Goal: Task Accomplishment & Management: Manage account settings

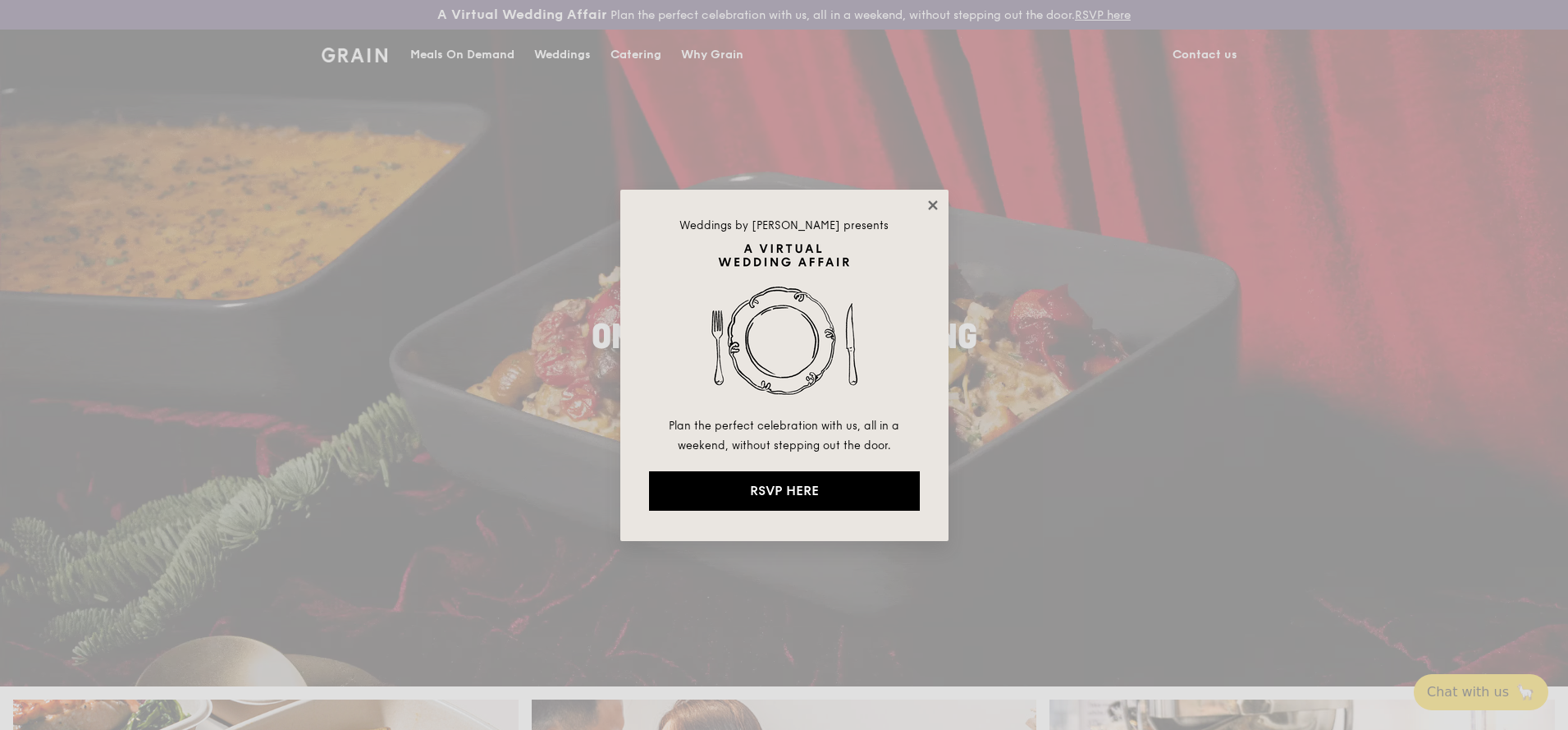
click at [931, 209] on icon at bounding box center [932, 204] width 14 height 14
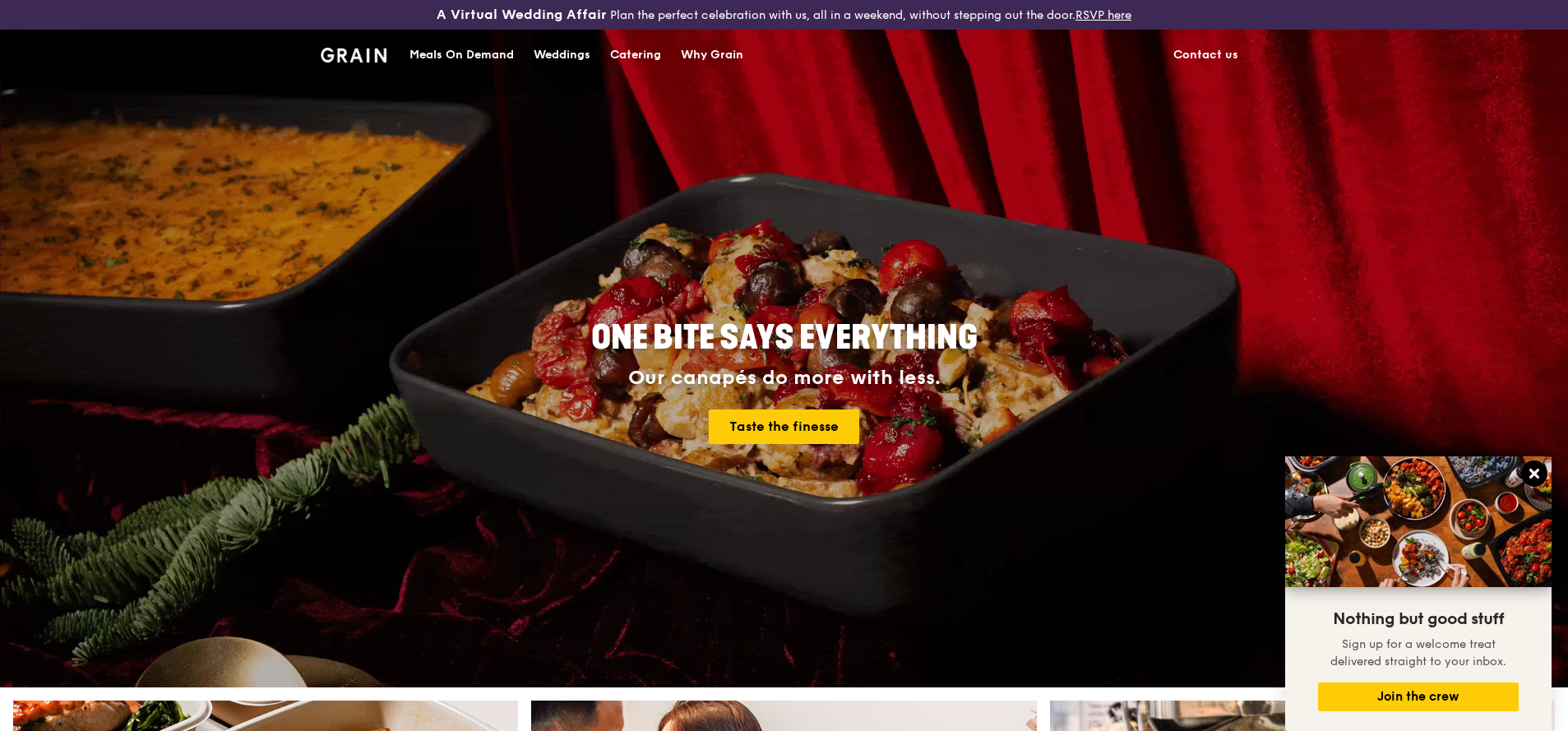
click at [1528, 474] on icon at bounding box center [1534, 473] width 14 height 14
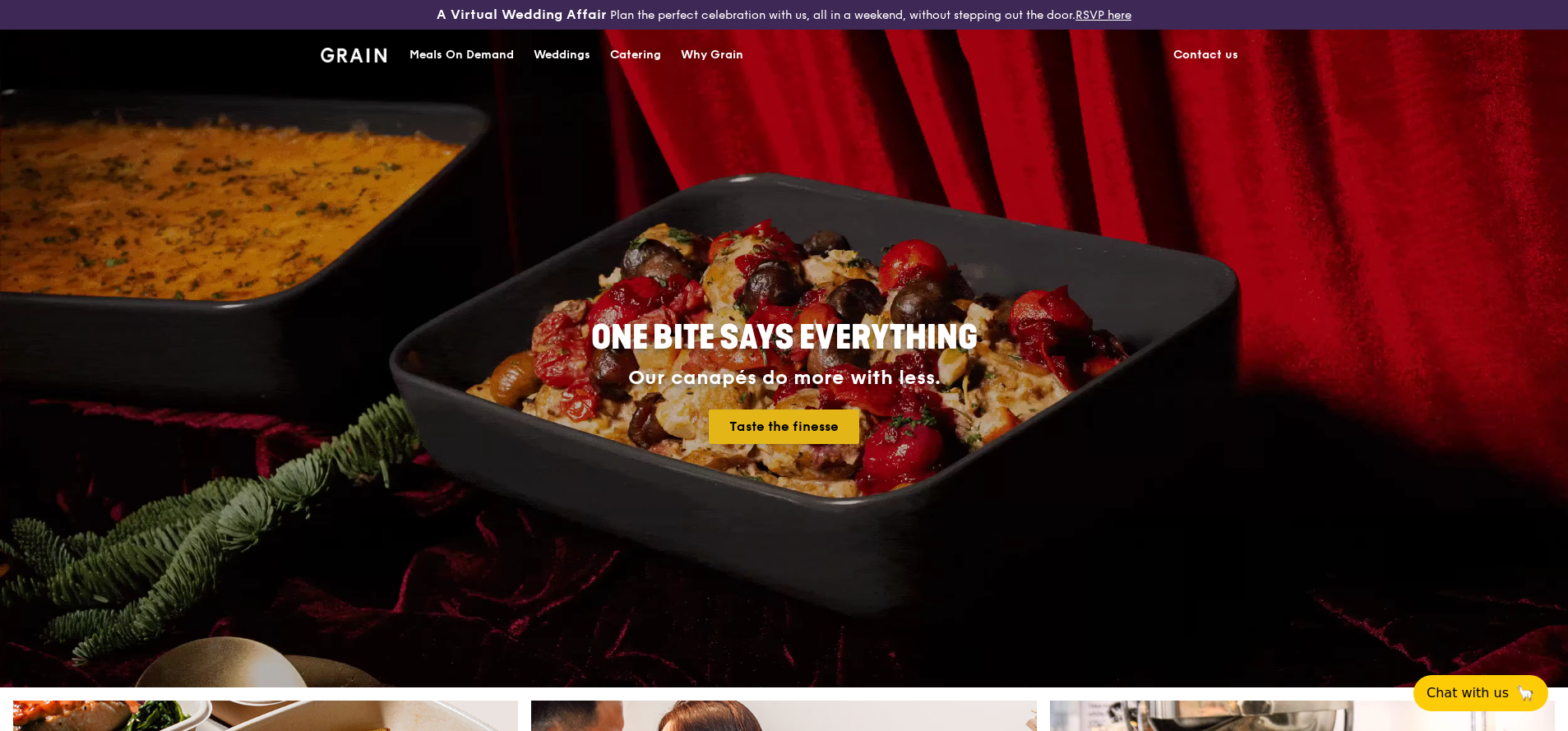
click at [792, 430] on link "Taste the finesse" at bounding box center [784, 427] width 151 height 35
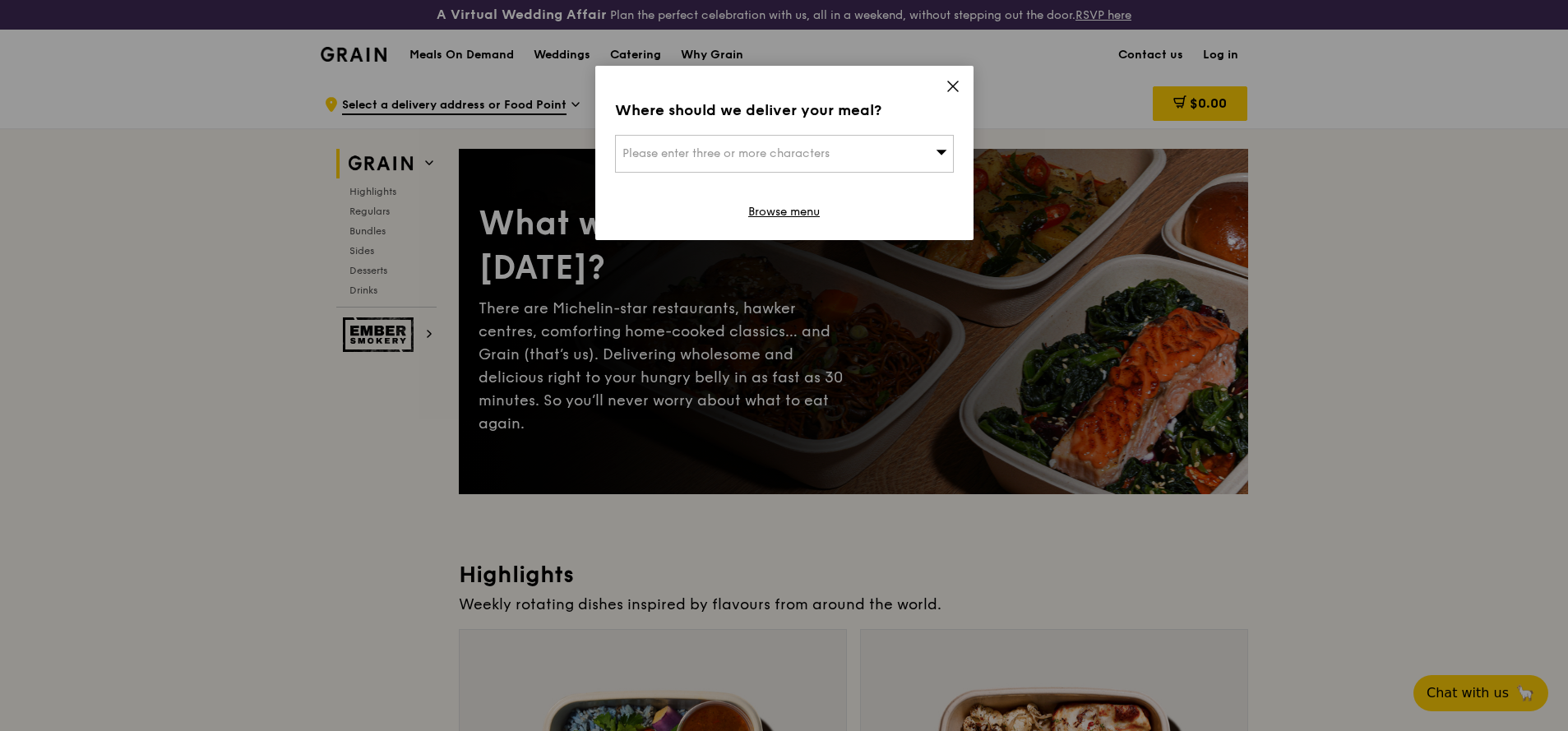
click at [958, 91] on icon at bounding box center [953, 86] width 10 height 10
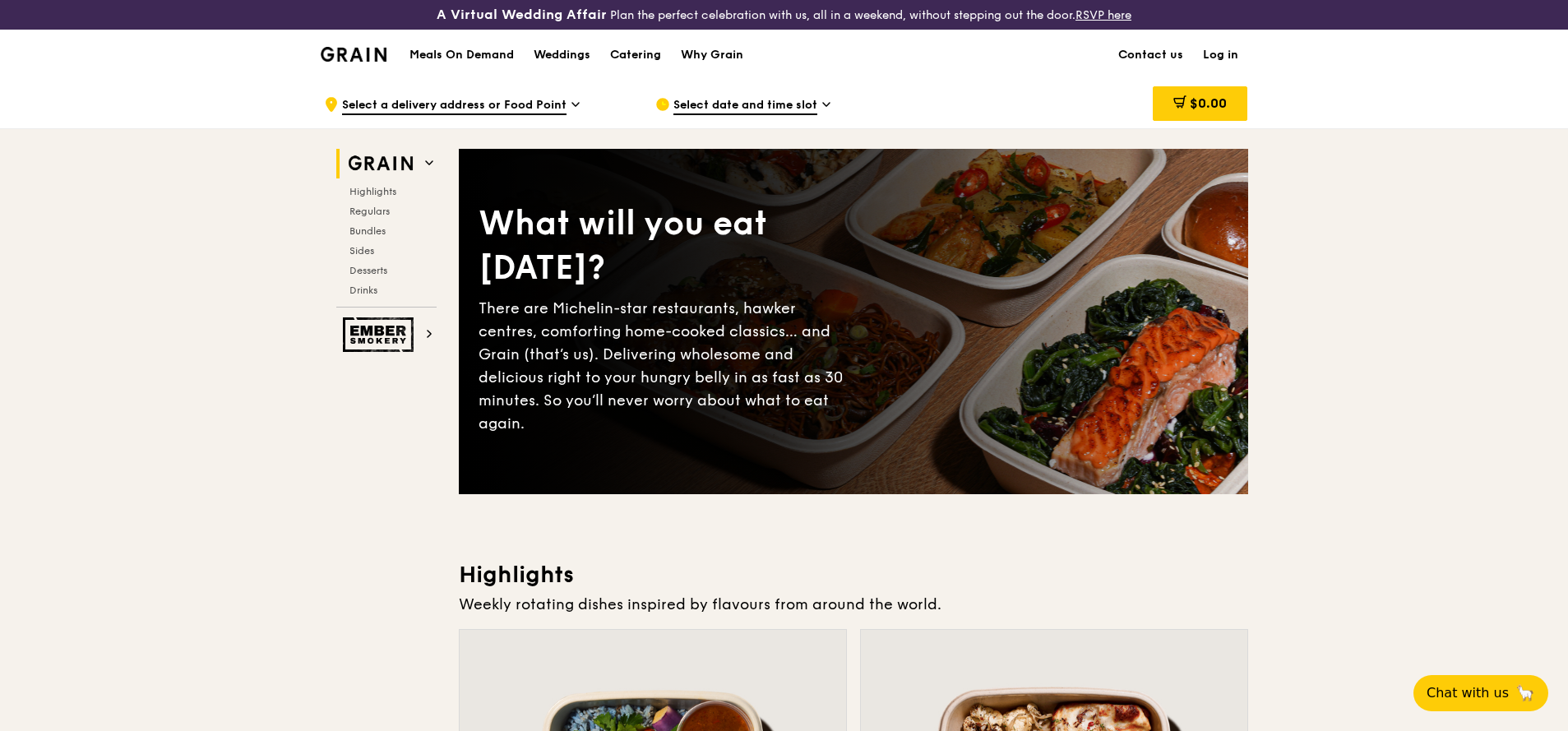
click at [1215, 57] on link "Log in" at bounding box center [1220, 54] width 55 height 49
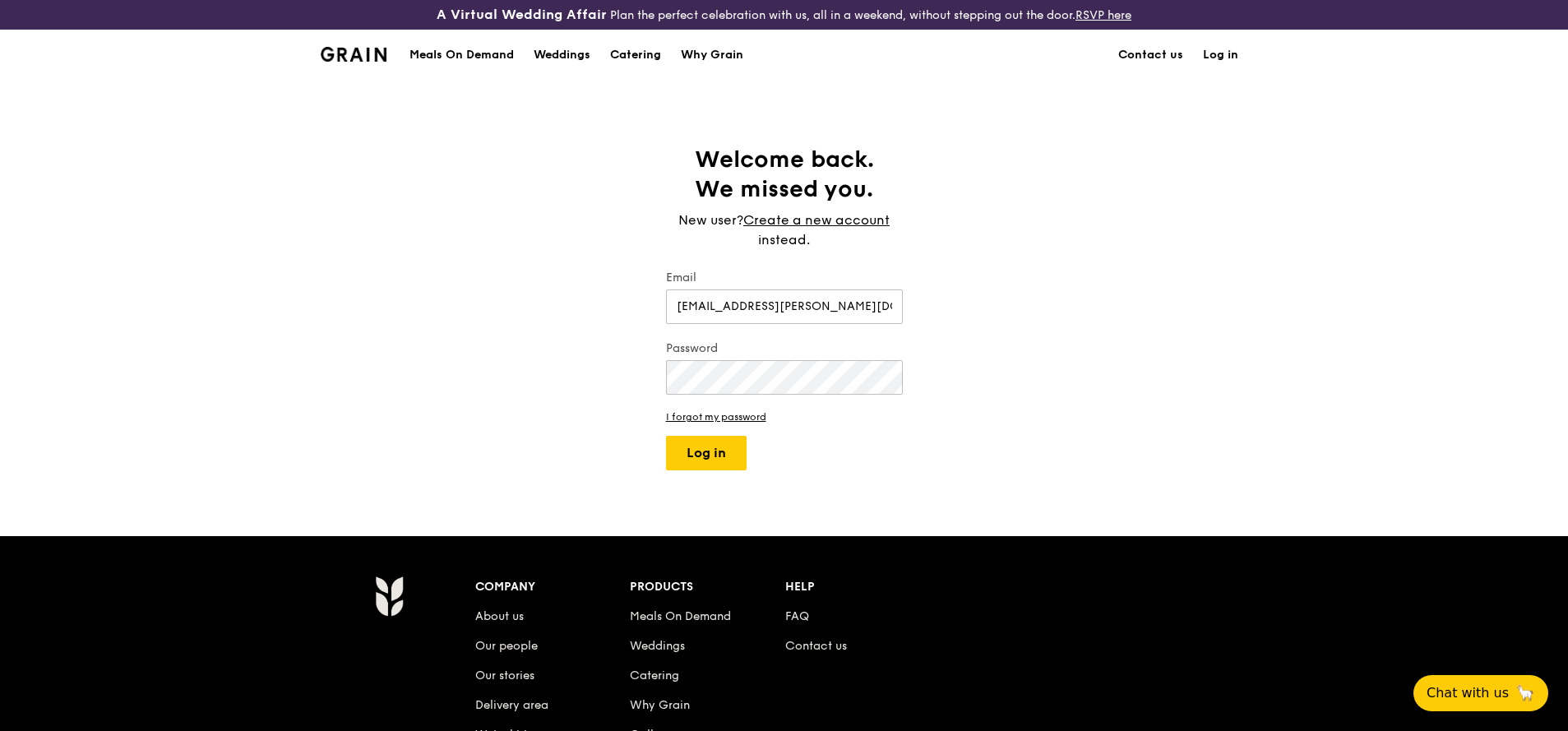
type input "[EMAIL_ADDRESS][PERSON_NAME][DOMAIN_NAME]"
click at [682, 417] on link "I forgot my password" at bounding box center [784, 417] width 237 height 12
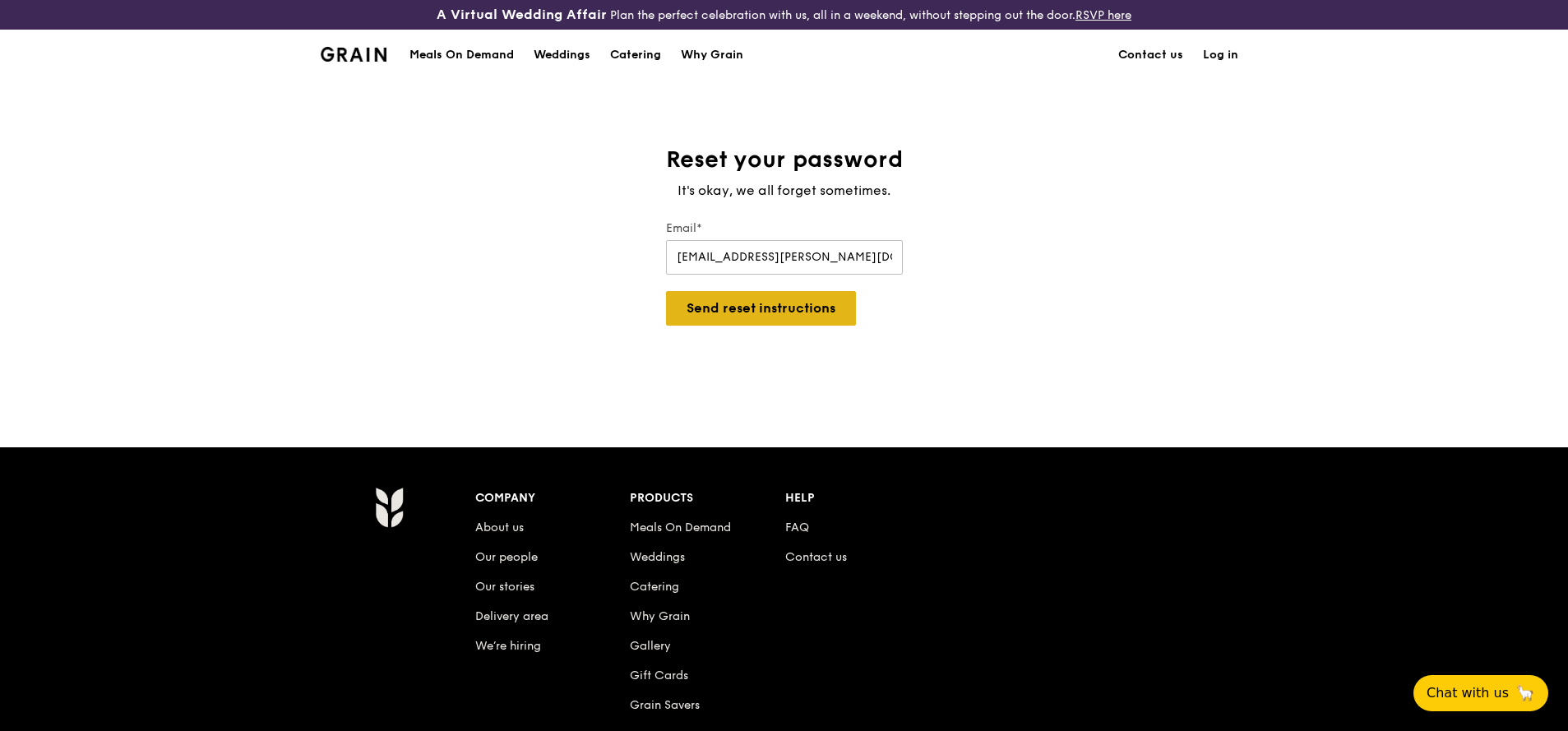
type input "[EMAIL_ADDRESS][PERSON_NAME][DOMAIN_NAME]"
click at [755, 313] on button "Send reset instructions" at bounding box center [761, 308] width 190 height 35
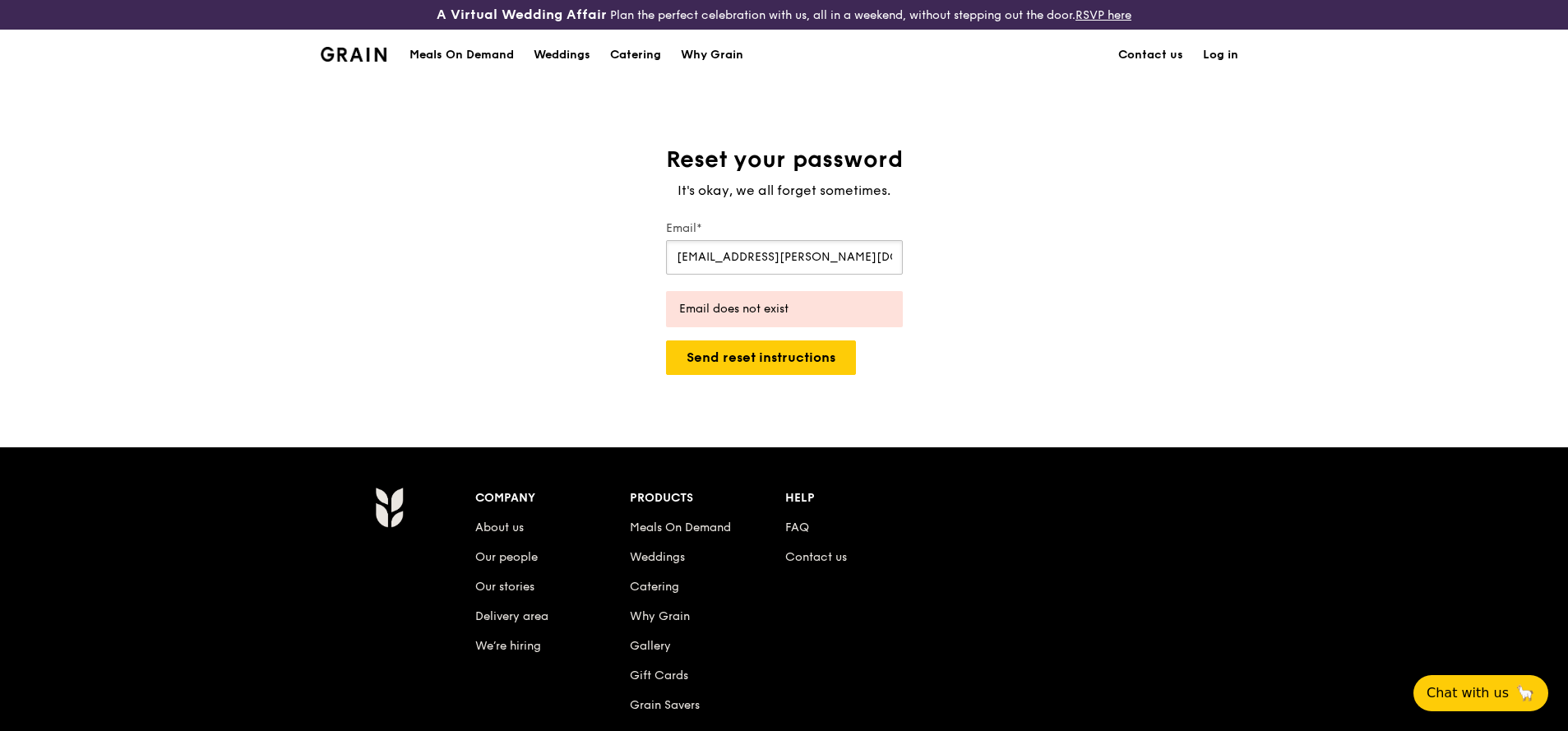
drag, startPoint x: 826, startPoint y: 263, endPoint x: 593, endPoint y: 264, distance: 233.0
click at [593, 264] on div "Reset your password It's okay, we all forget sometimes. Email* [EMAIL_ADDRESS][…" at bounding box center [784, 263] width 1568 height 237
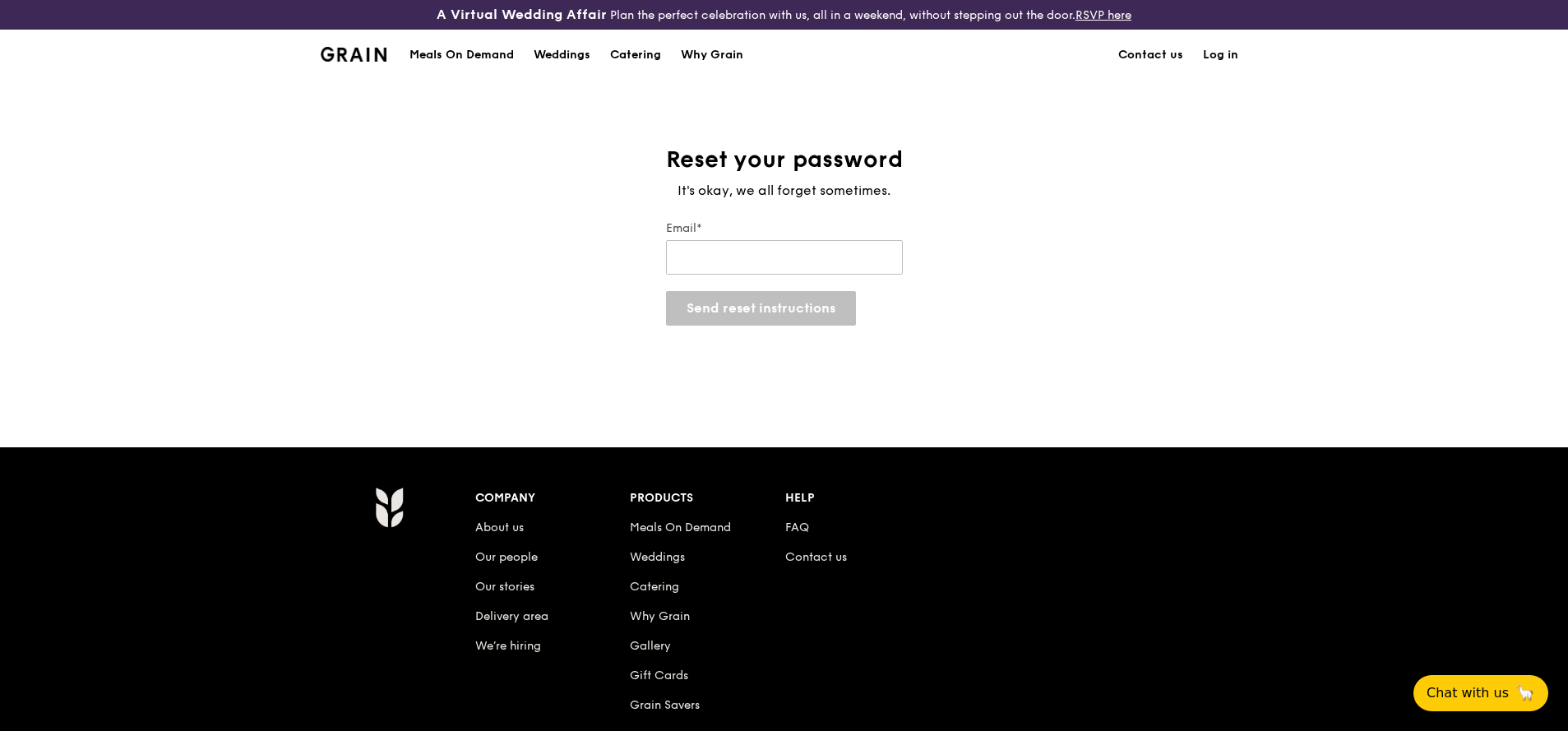
click at [1225, 58] on link "Log in" at bounding box center [1220, 54] width 55 height 49
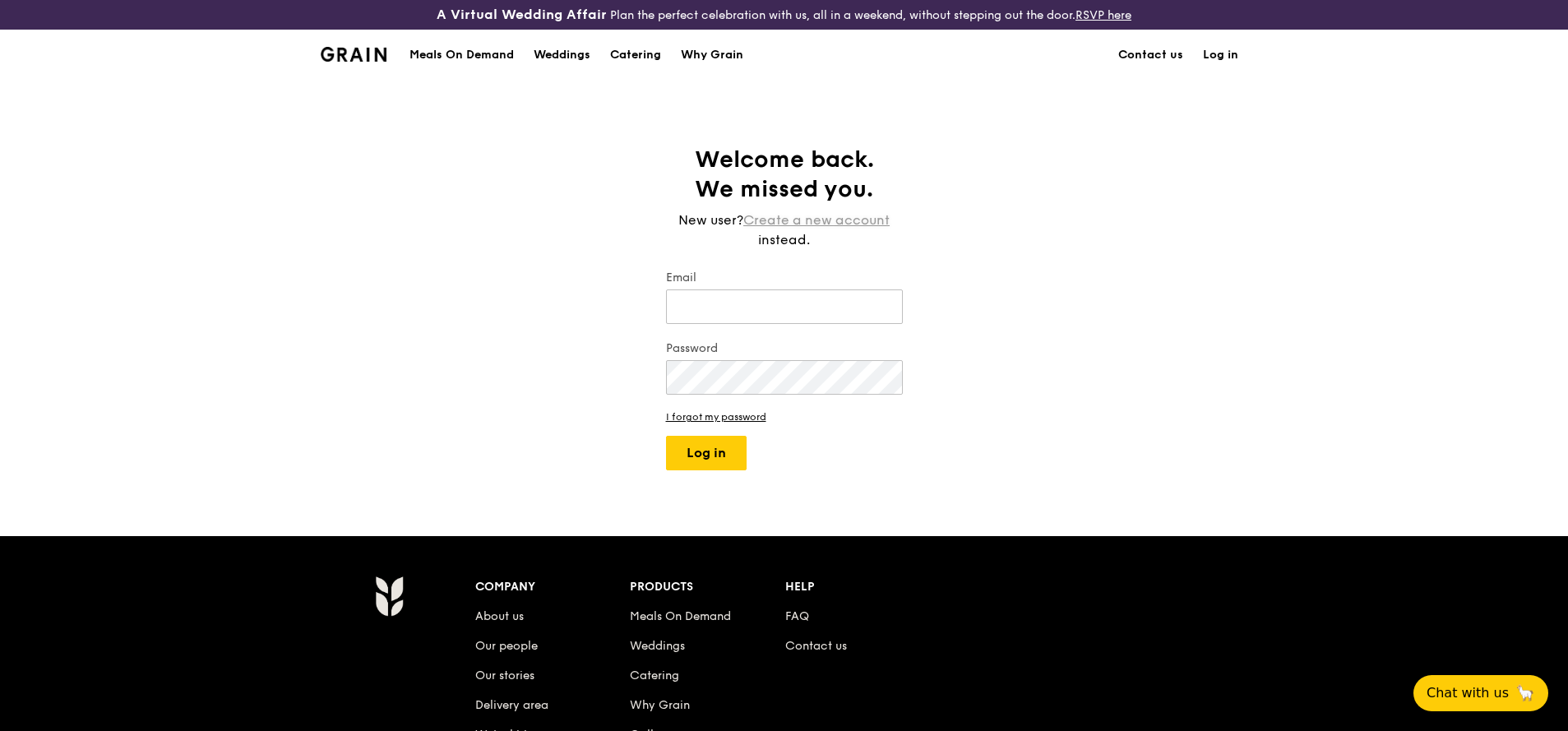
click at [863, 225] on link "Create a new account" at bounding box center [817, 220] width 147 height 19
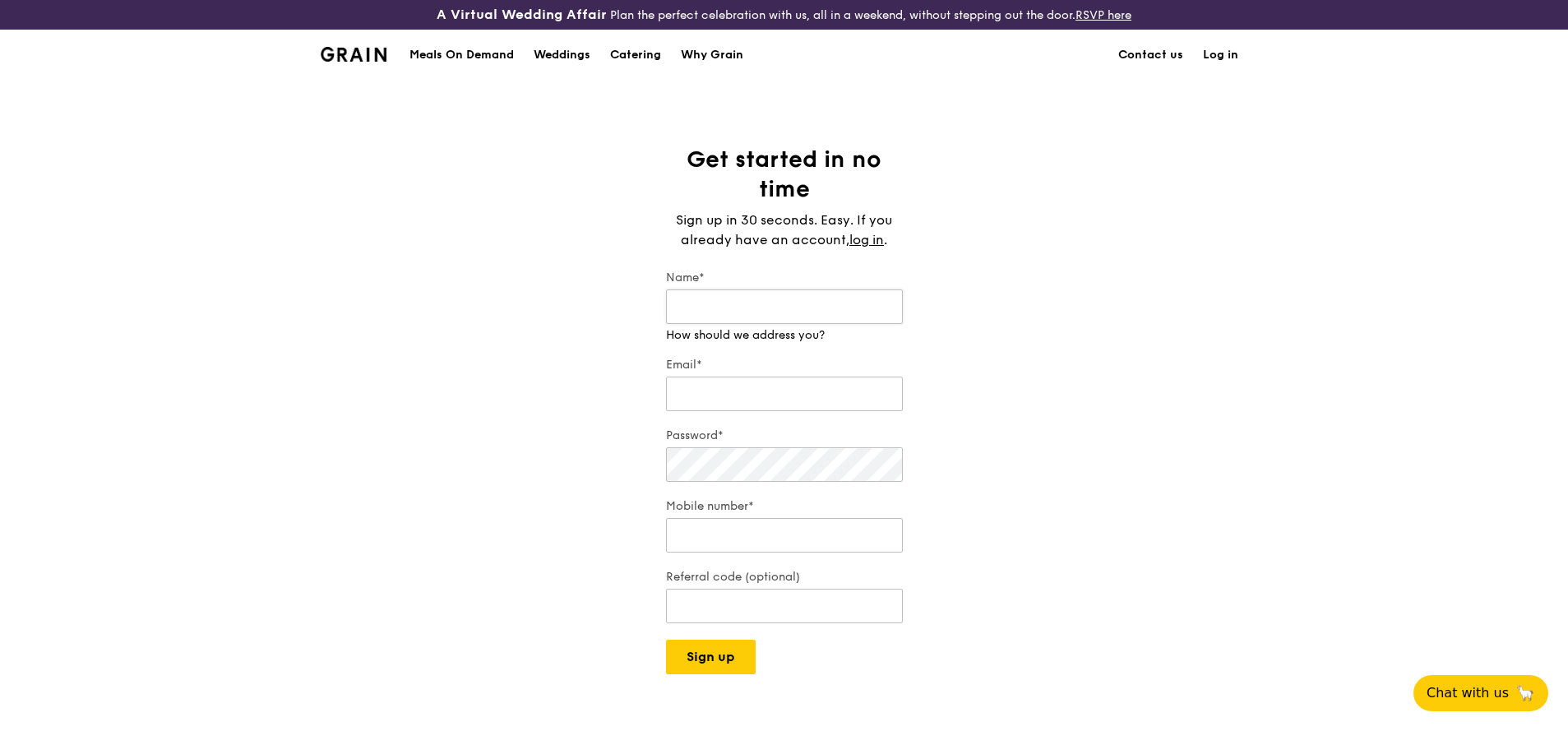
click at [778, 305] on input "Name*" at bounding box center [784, 307] width 237 height 35
type input "Julianah"
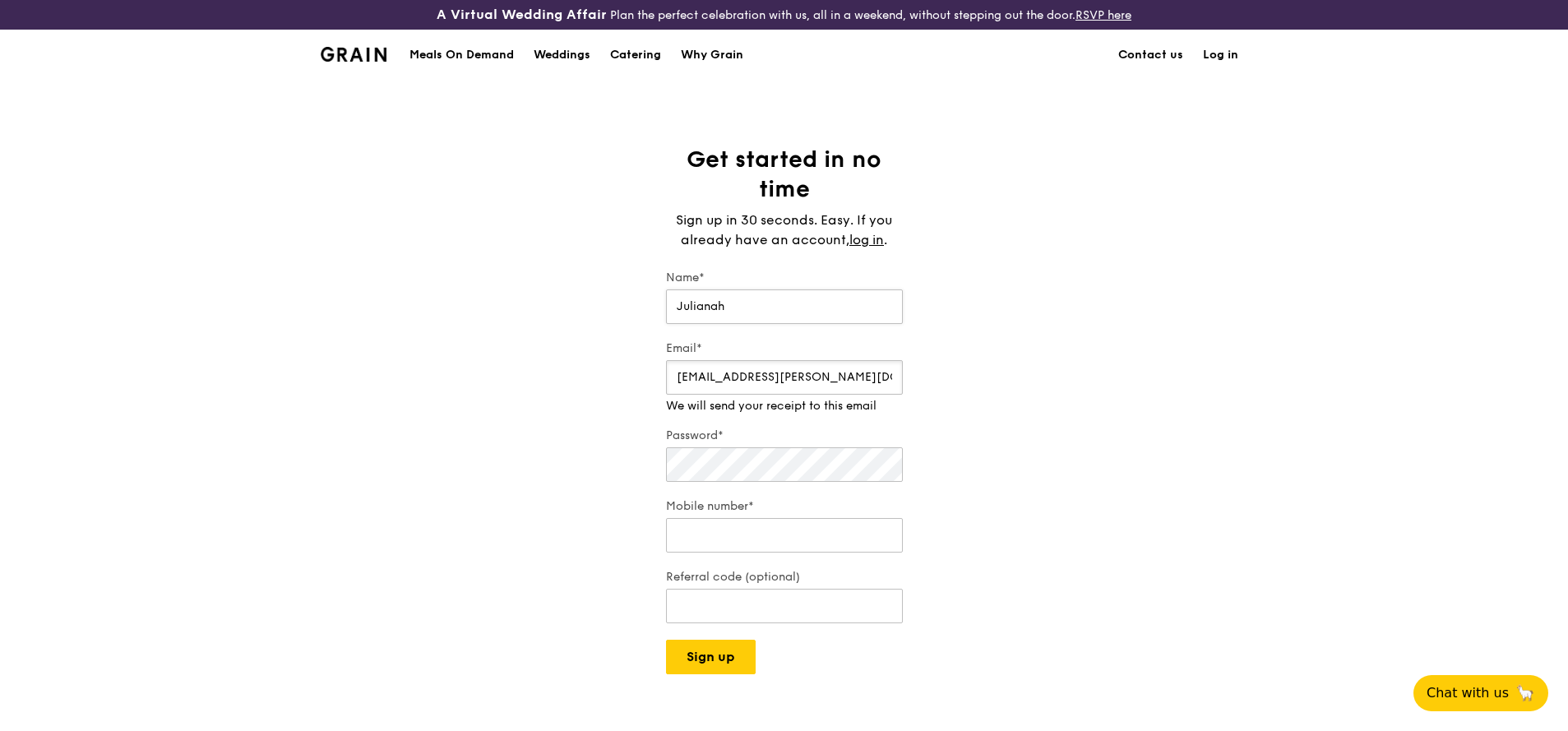
type input "[EMAIL_ADDRESS][PERSON_NAME][DOMAIN_NAME]"
type input "97112373"
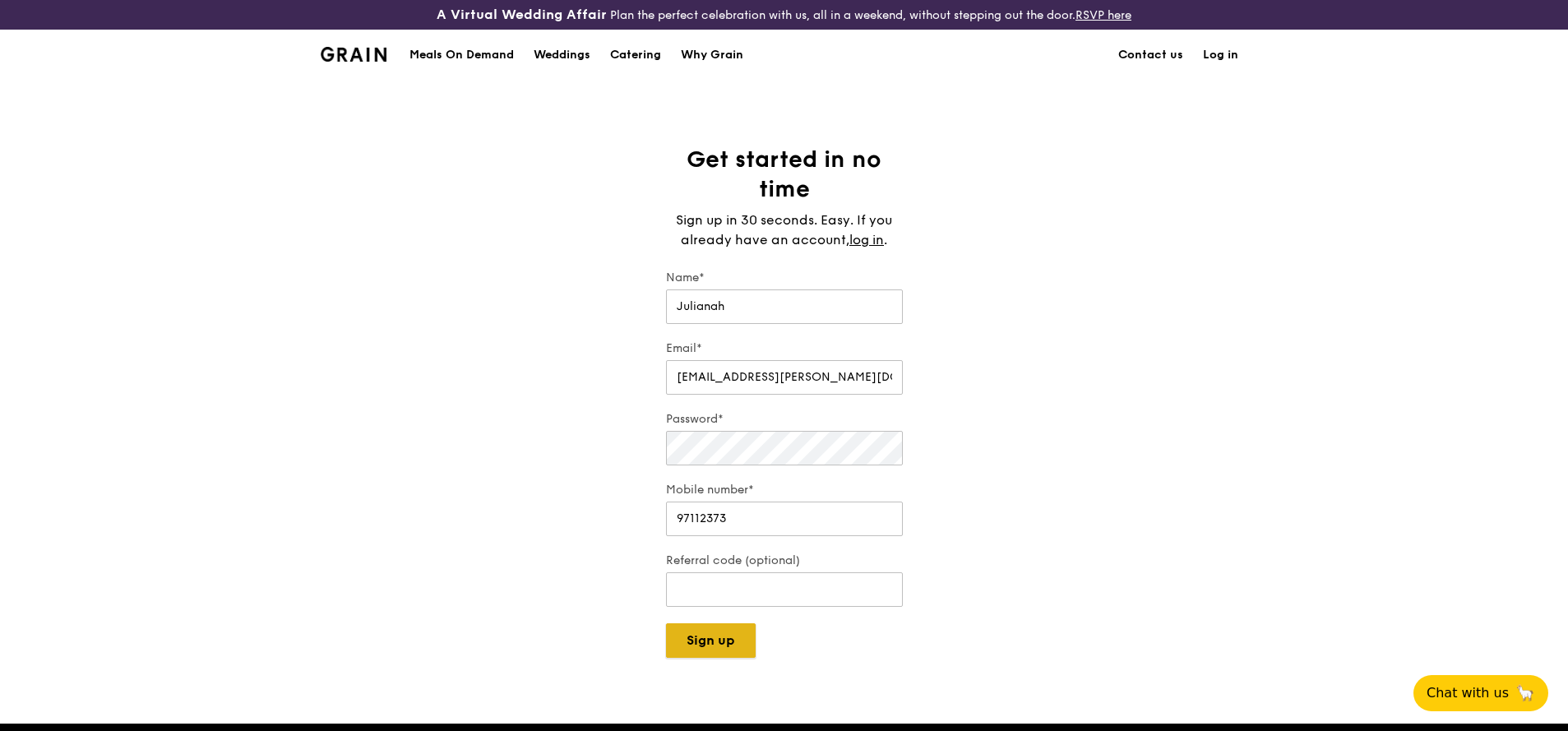
click at [723, 668] on div "A Virtual Wedding Affair Plan the perfect celebration with us, all in a weekend…" at bounding box center [784, 604] width 1568 height 1210
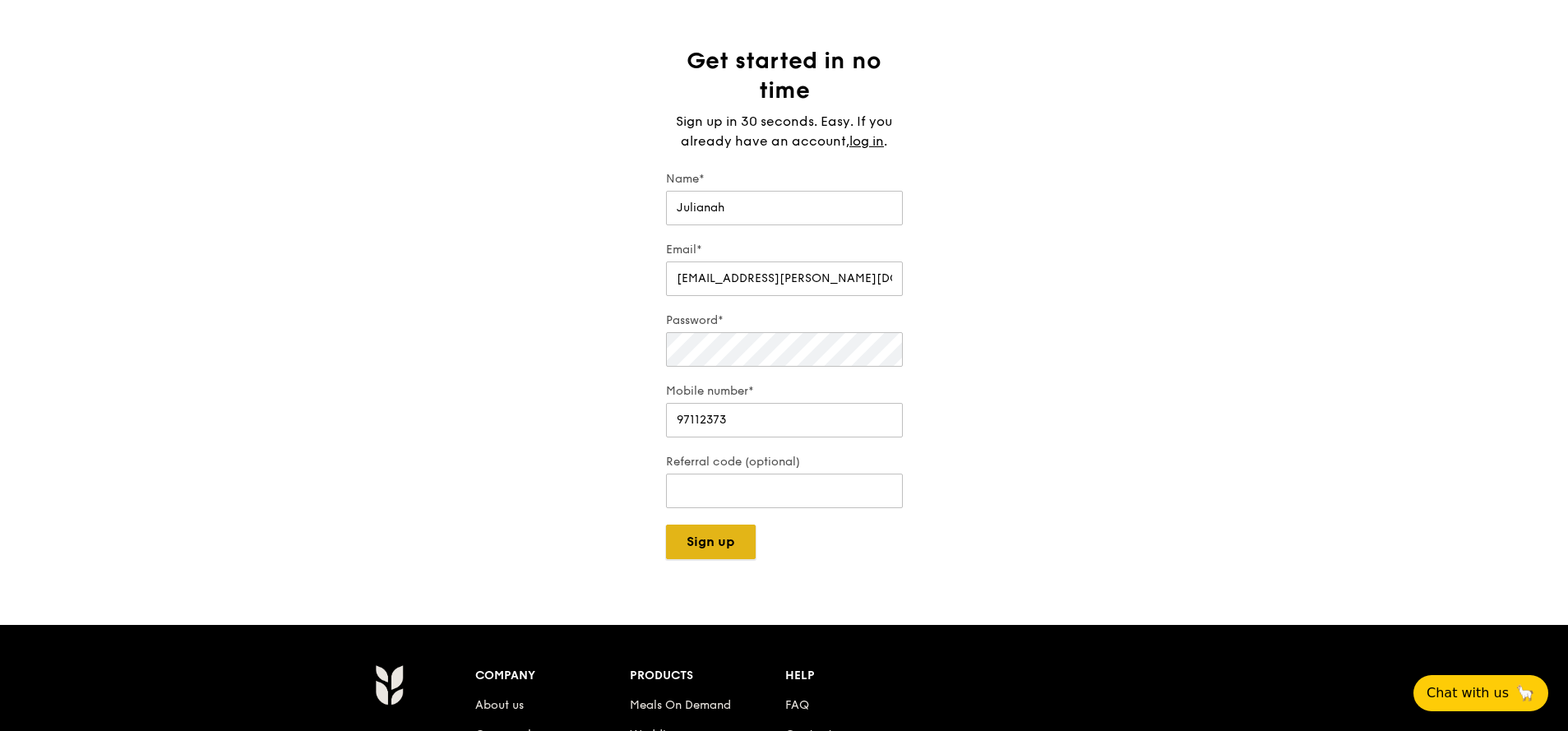
click at [705, 545] on button "Sign up" at bounding box center [711, 542] width 90 height 35
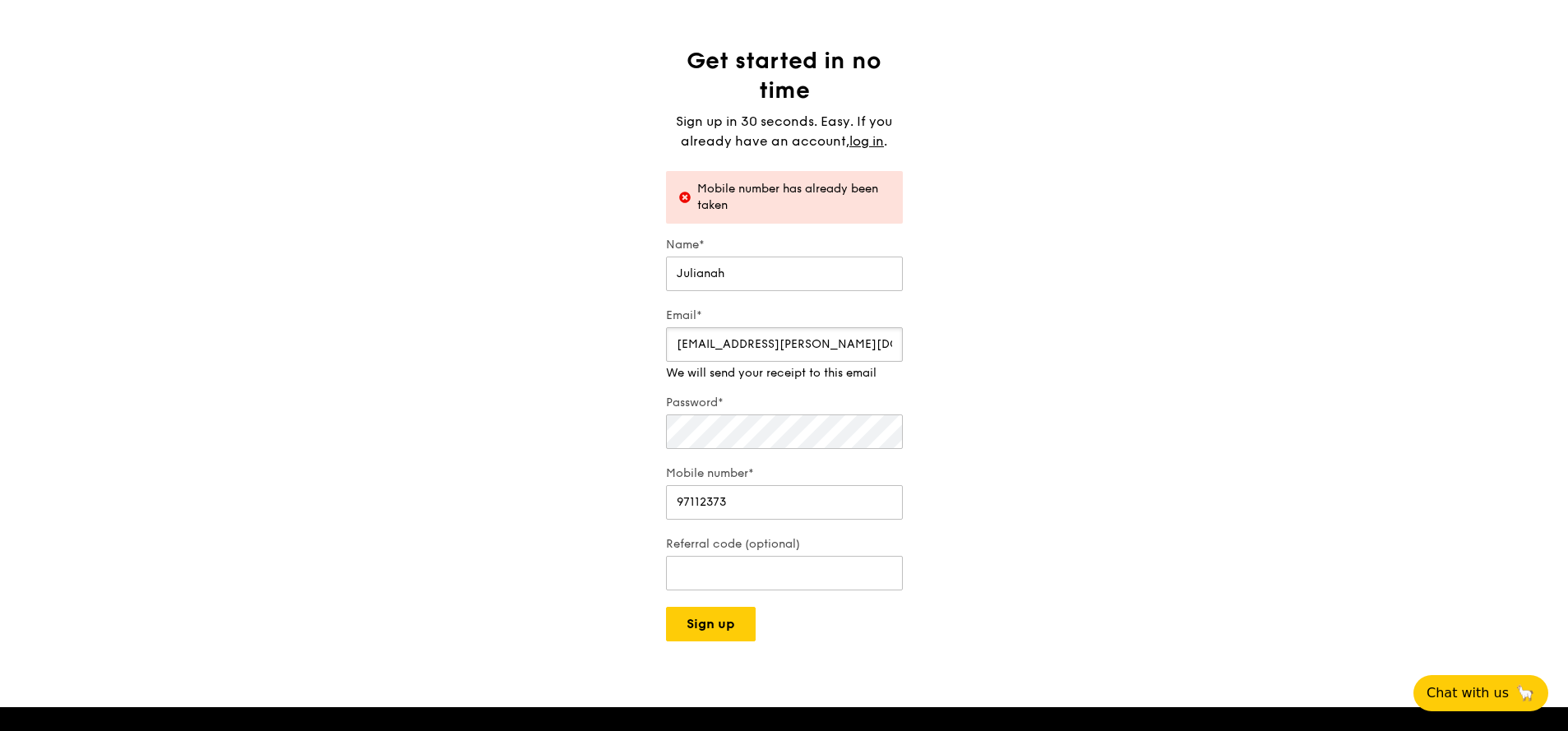
drag, startPoint x: 833, startPoint y: 343, endPoint x: 663, endPoint y: 340, distance: 170.0
click at [663, 340] on div "Get started in no time Sign up in 30 seconds. Easy. If you already have an acco…" at bounding box center [784, 344] width 263 height 595
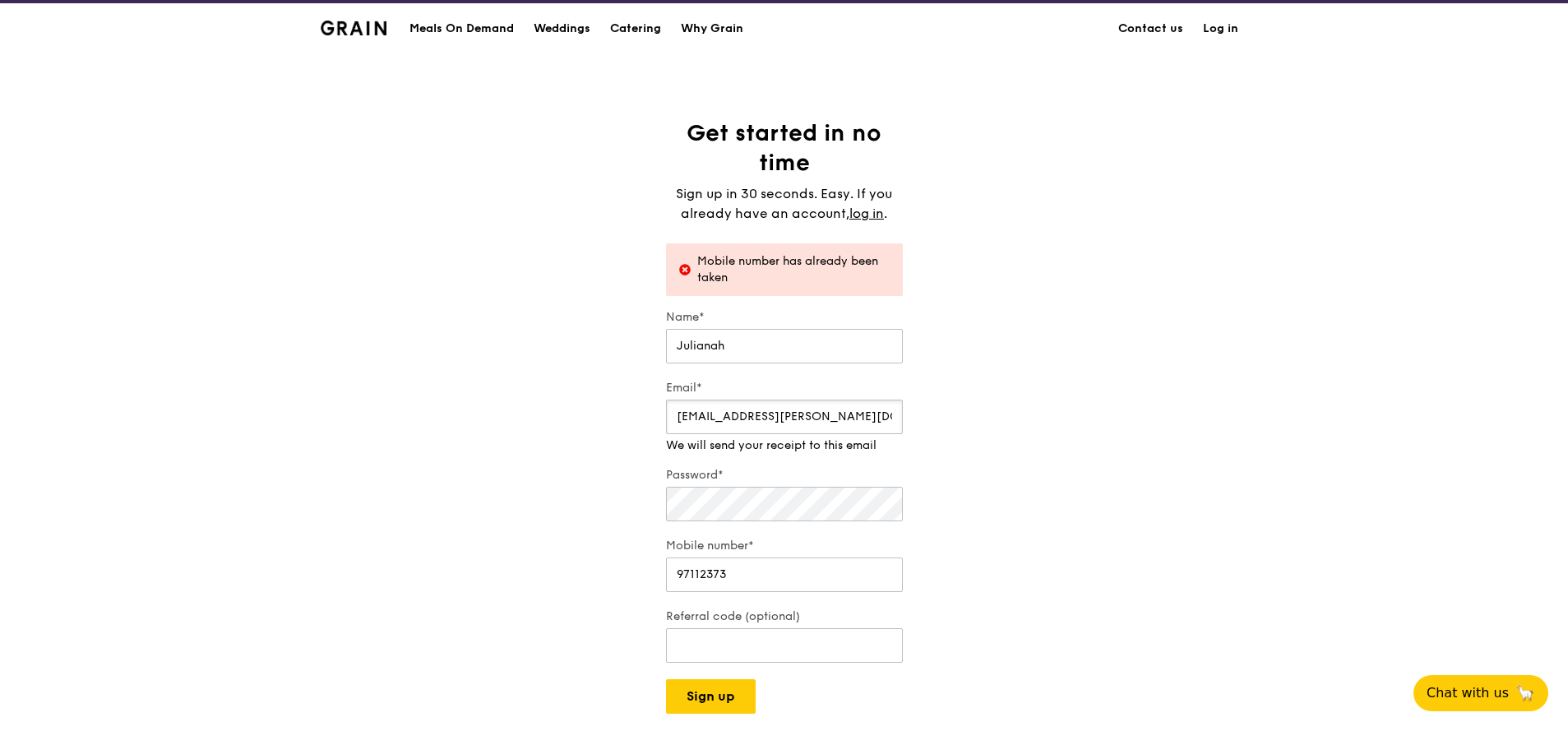
scroll to position [0, 0]
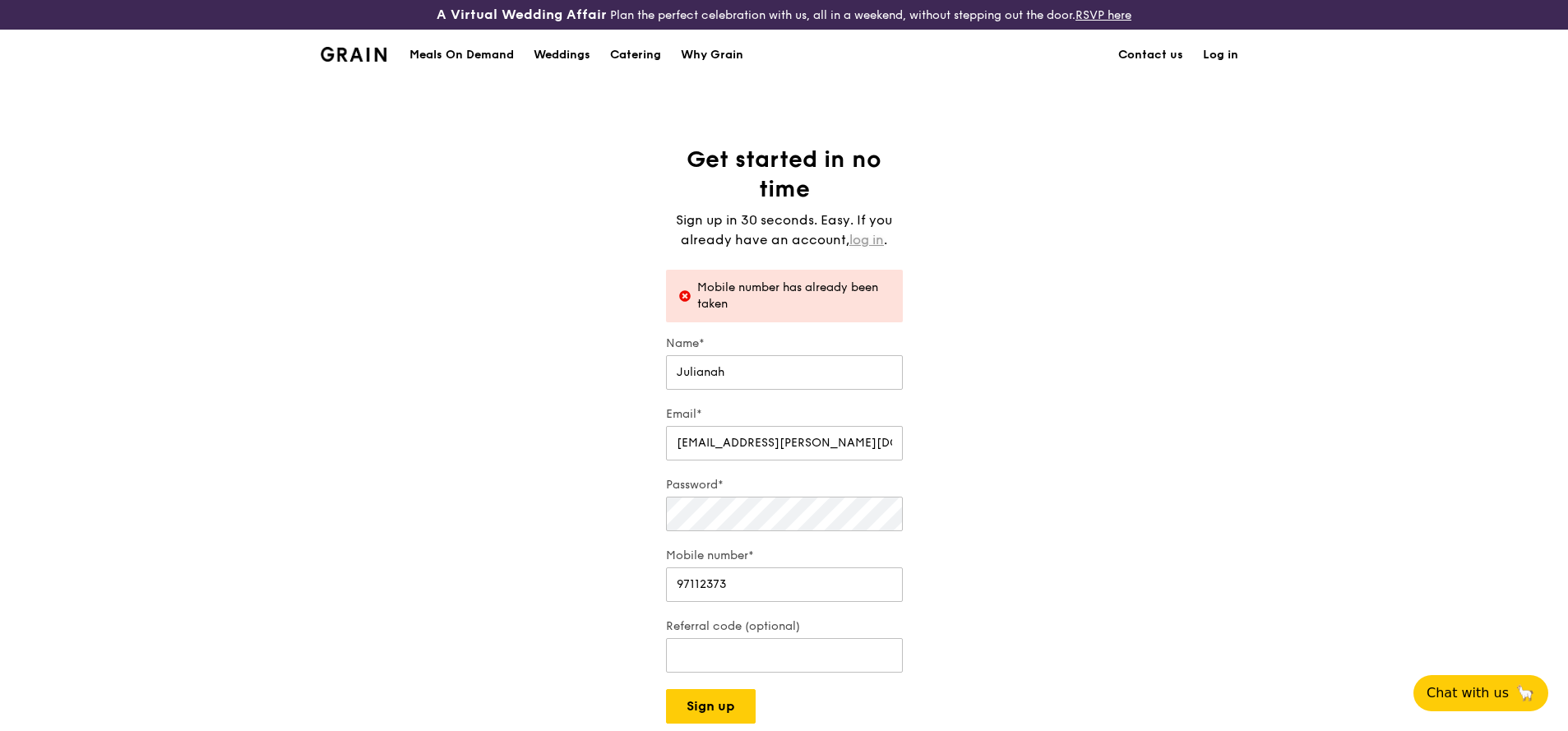
click at [870, 241] on link "log in" at bounding box center [867, 239] width 35 height 19
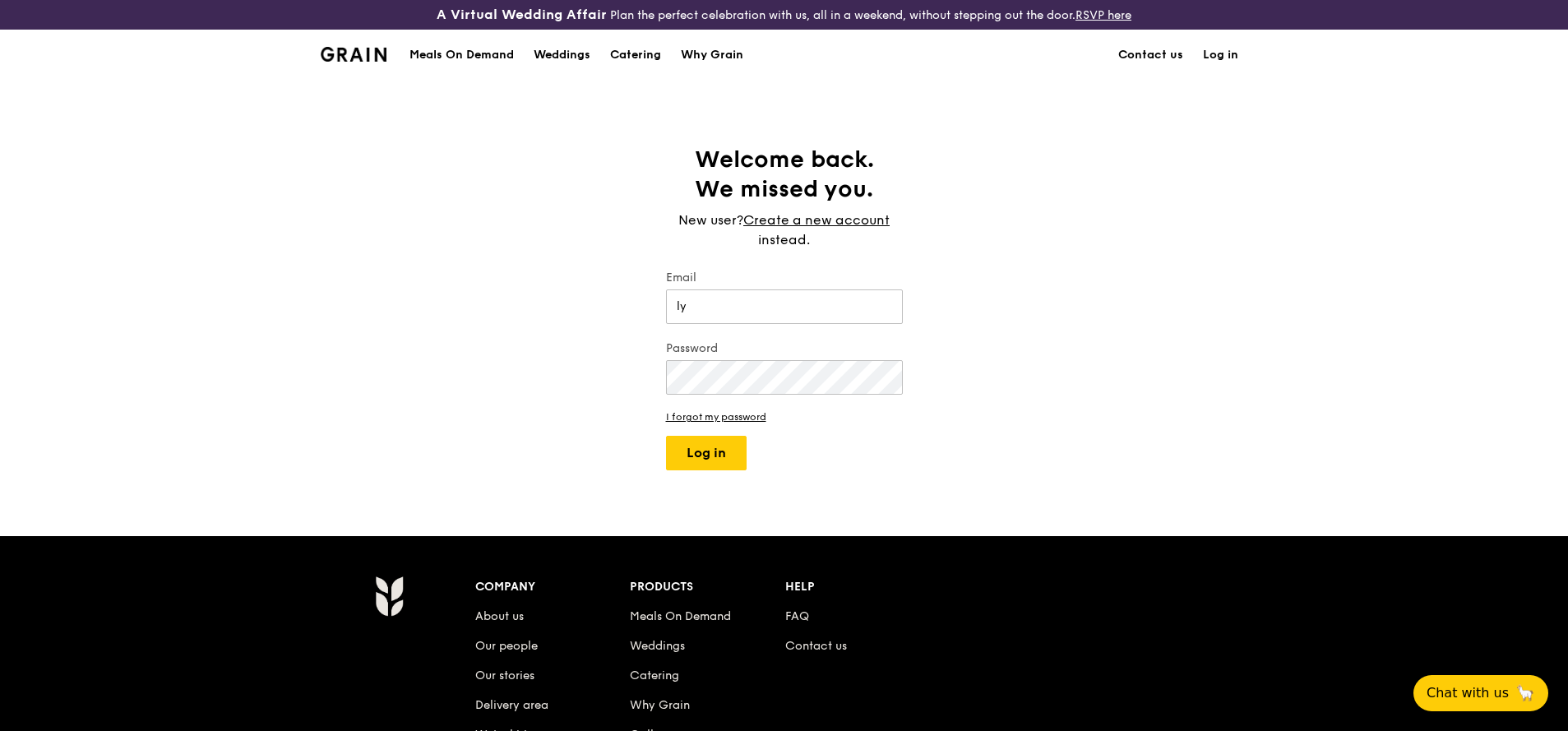
type input "l"
click at [699, 420] on link "I forgot my password" at bounding box center [784, 417] width 237 height 12
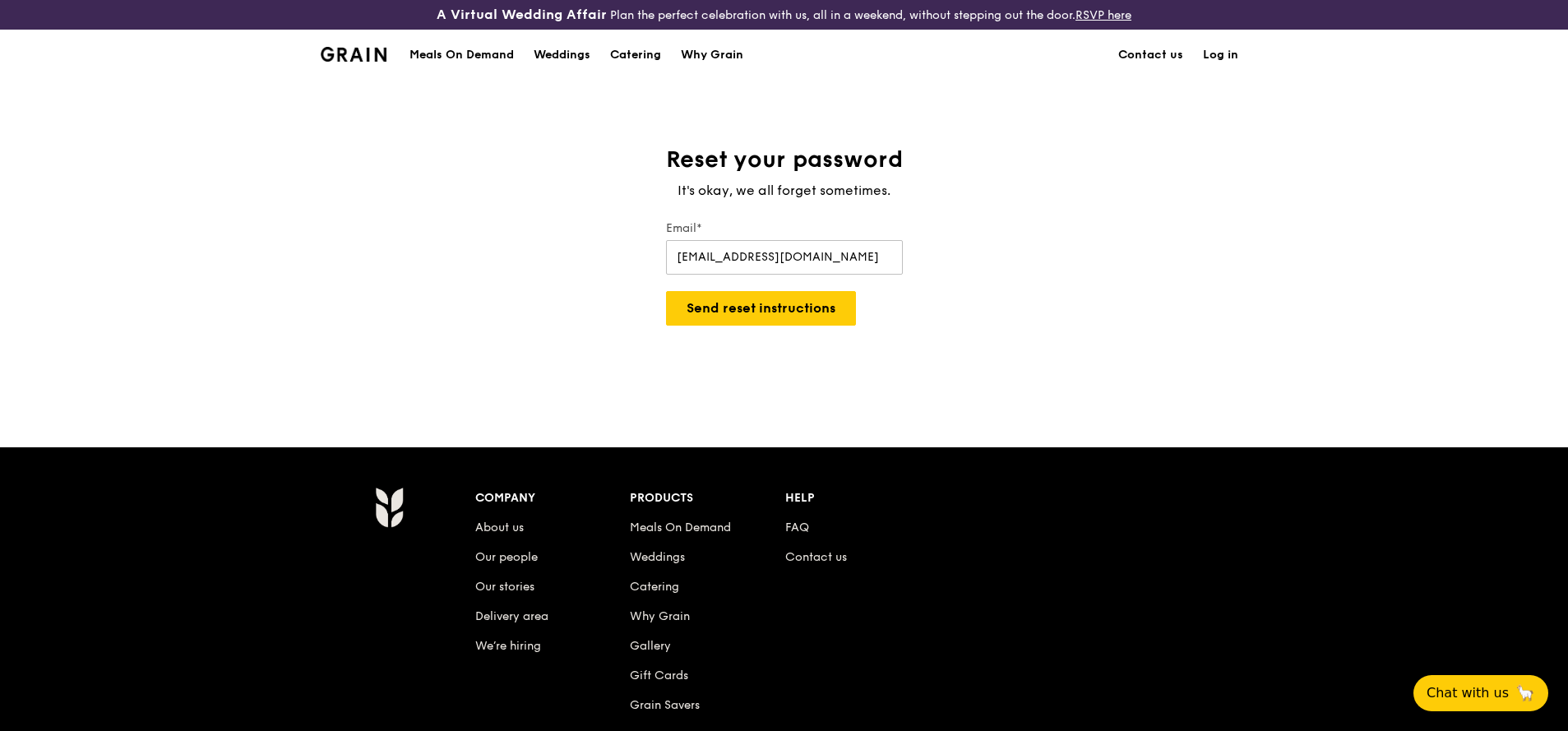
type input "[EMAIL_ADDRESS][DOMAIN_NAME]"
click at [783, 307] on button "Send reset instructions" at bounding box center [761, 308] width 190 height 35
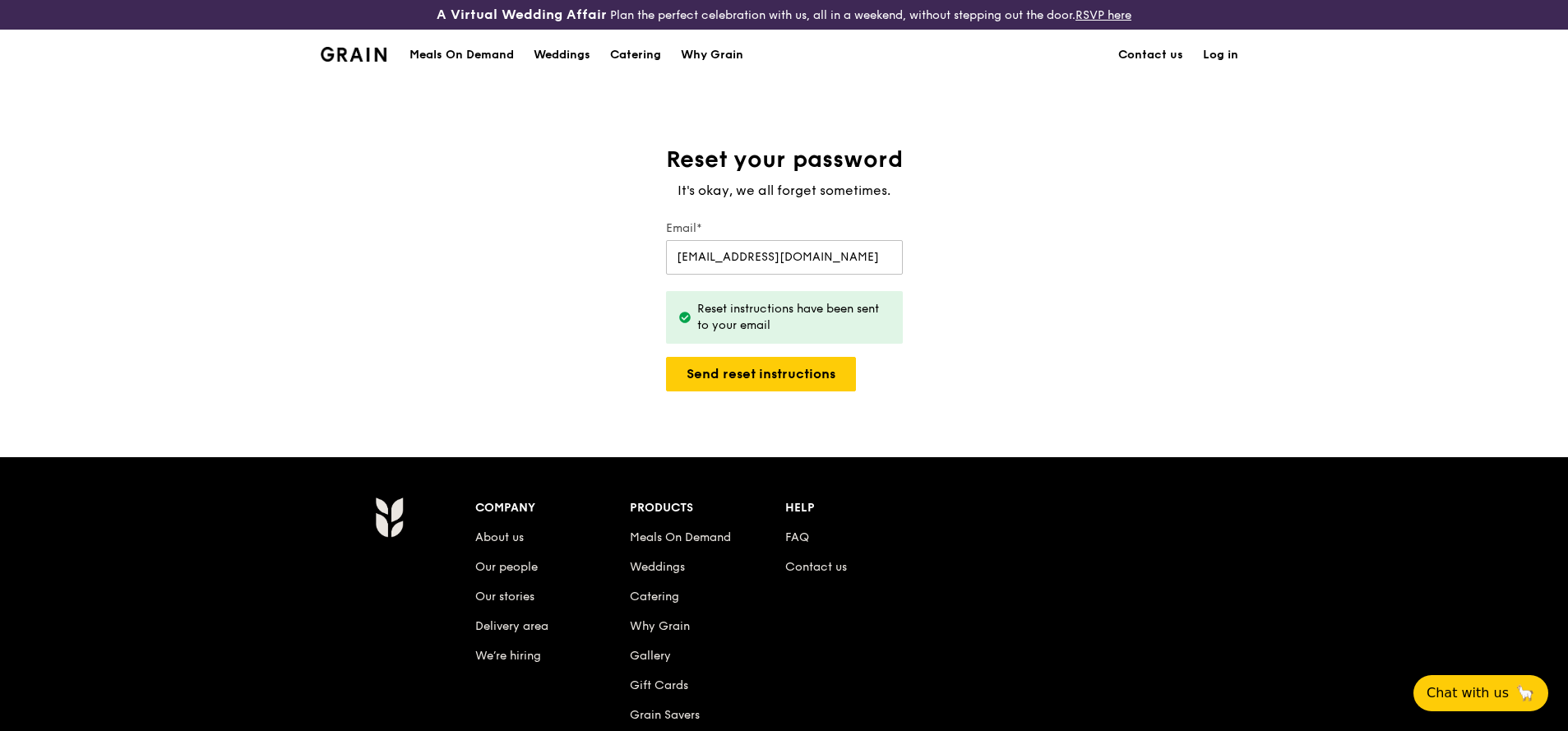
click at [1208, 52] on link "Log in" at bounding box center [1220, 54] width 55 height 49
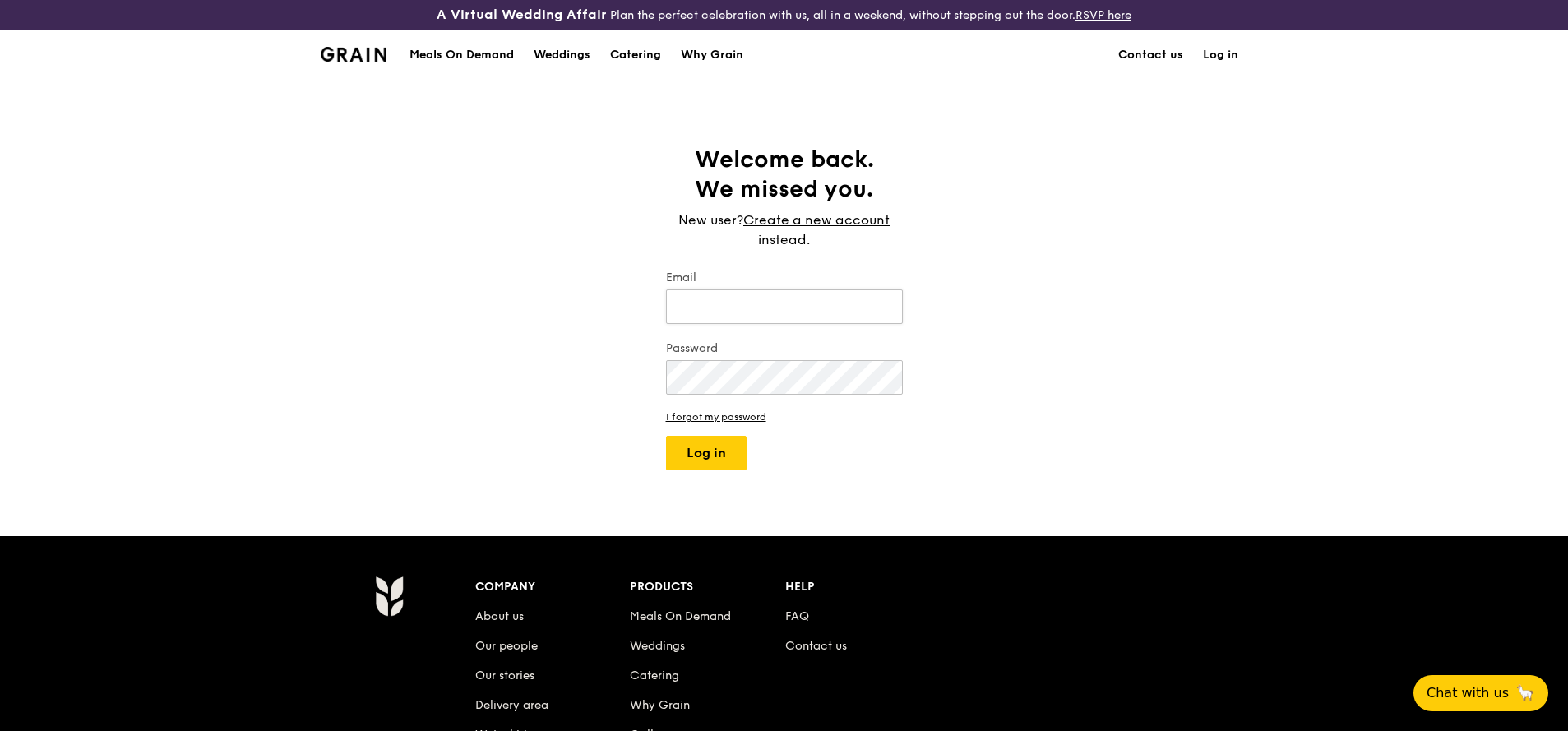
click at [792, 316] on input "Email" at bounding box center [784, 307] width 237 height 35
type input "[EMAIL_ADDRESS][DOMAIN_NAME]"
click at [667, 436] on button "Log in" at bounding box center [706, 453] width 80 height 35
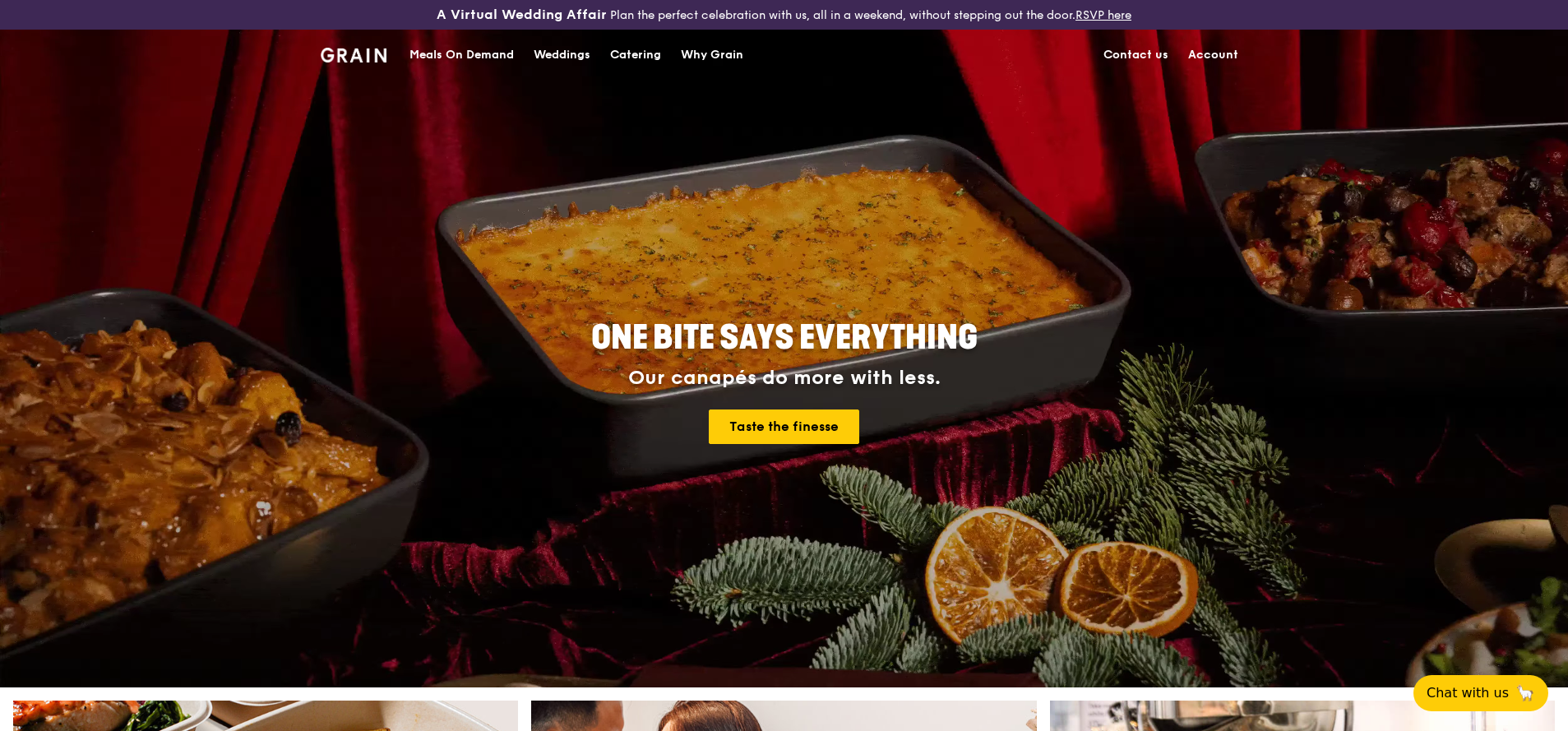
click at [1212, 47] on link "Account" at bounding box center [1213, 54] width 70 height 49
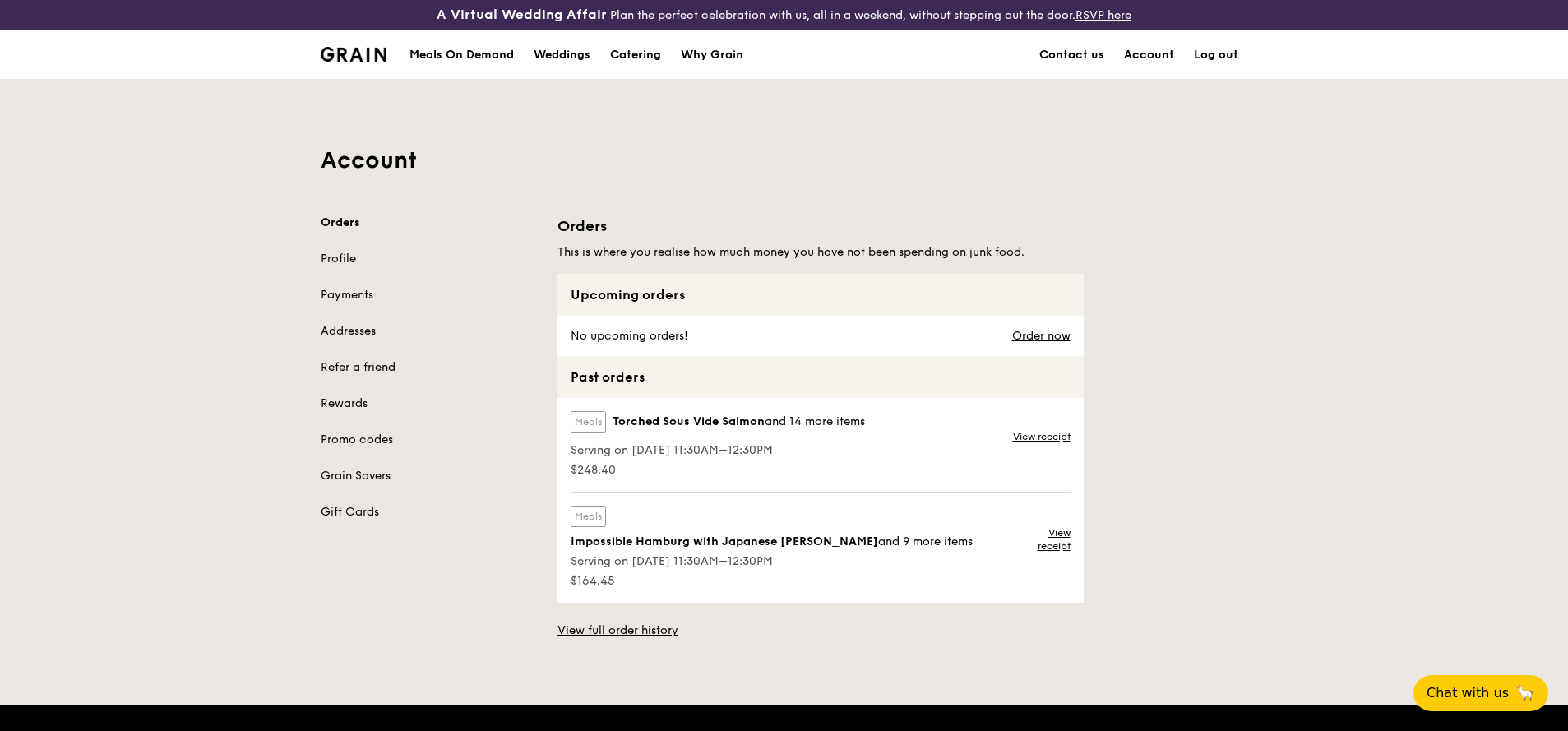
drag, startPoint x: 1181, startPoint y: 208, endPoint x: 359, endPoint y: 302, distance: 827.4
click at [359, 302] on div "Account Orders Profile Payments Addresses Refer a friend Rewards Promo codes Gr…" at bounding box center [784, 359] width 948 height 559
click at [356, 279] on div "Orders Profile Payments Addresses Refer a friend Rewards Promo codes Grain Save…" at bounding box center [429, 367] width 217 height 306
click at [354, 270] on div "Orders Profile Payments Addresses Refer a friend Rewards Promo codes Grain Save…" at bounding box center [429, 367] width 217 height 306
click at [353, 260] on link "Profile" at bounding box center [429, 259] width 217 height 16
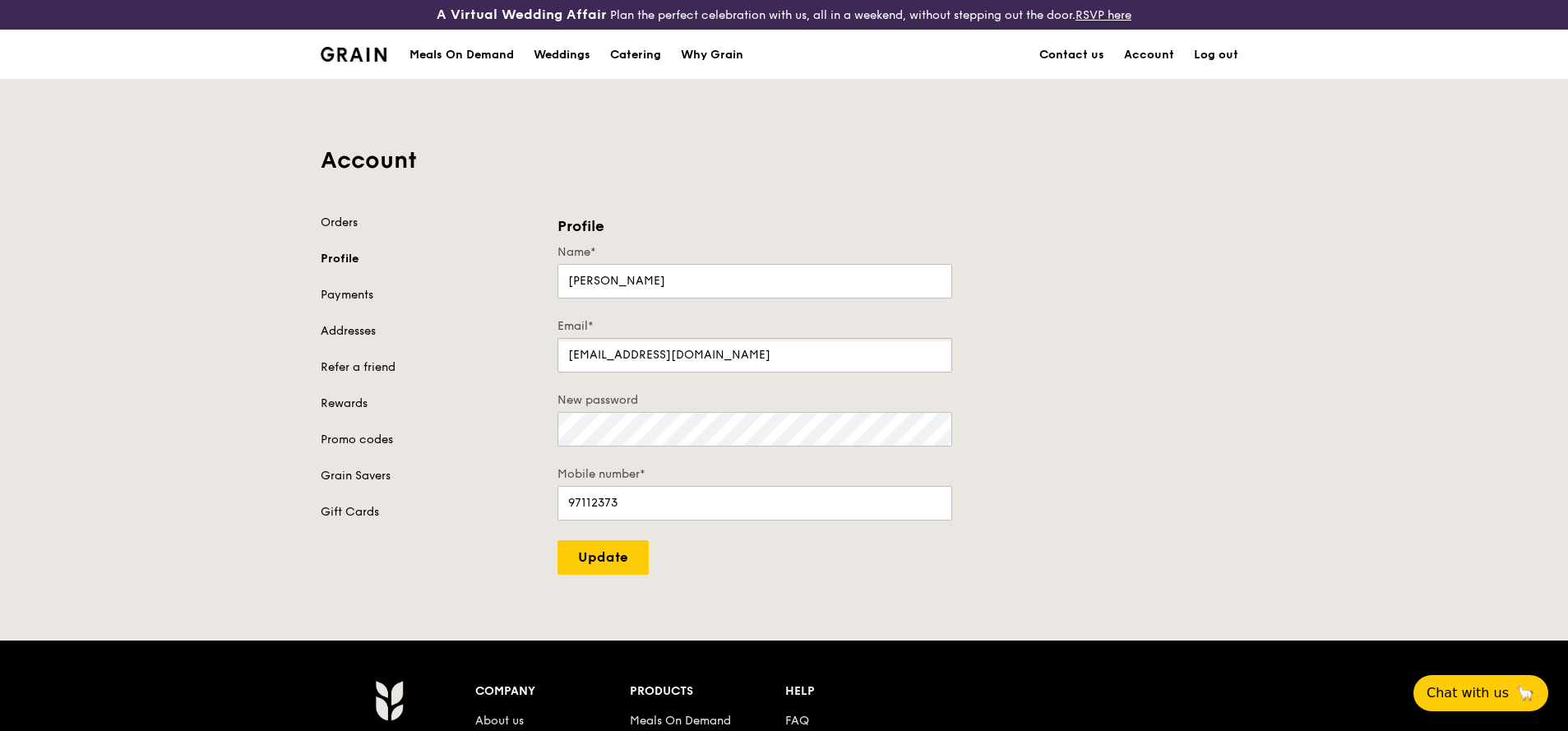
drag, startPoint x: 697, startPoint y: 351, endPoint x: 519, endPoint y: 347, distance: 178.0
click at [530, 347] on div "Orders Profile Payments Addresses Refer a friend Rewards Promo codes Grain Save…" at bounding box center [784, 394] width 948 height 360
type input "[EMAIL_ADDRESS][PERSON_NAME][DOMAIN_NAME]"
click at [613, 565] on input "Update" at bounding box center [603, 557] width 91 height 35
type input "Update"
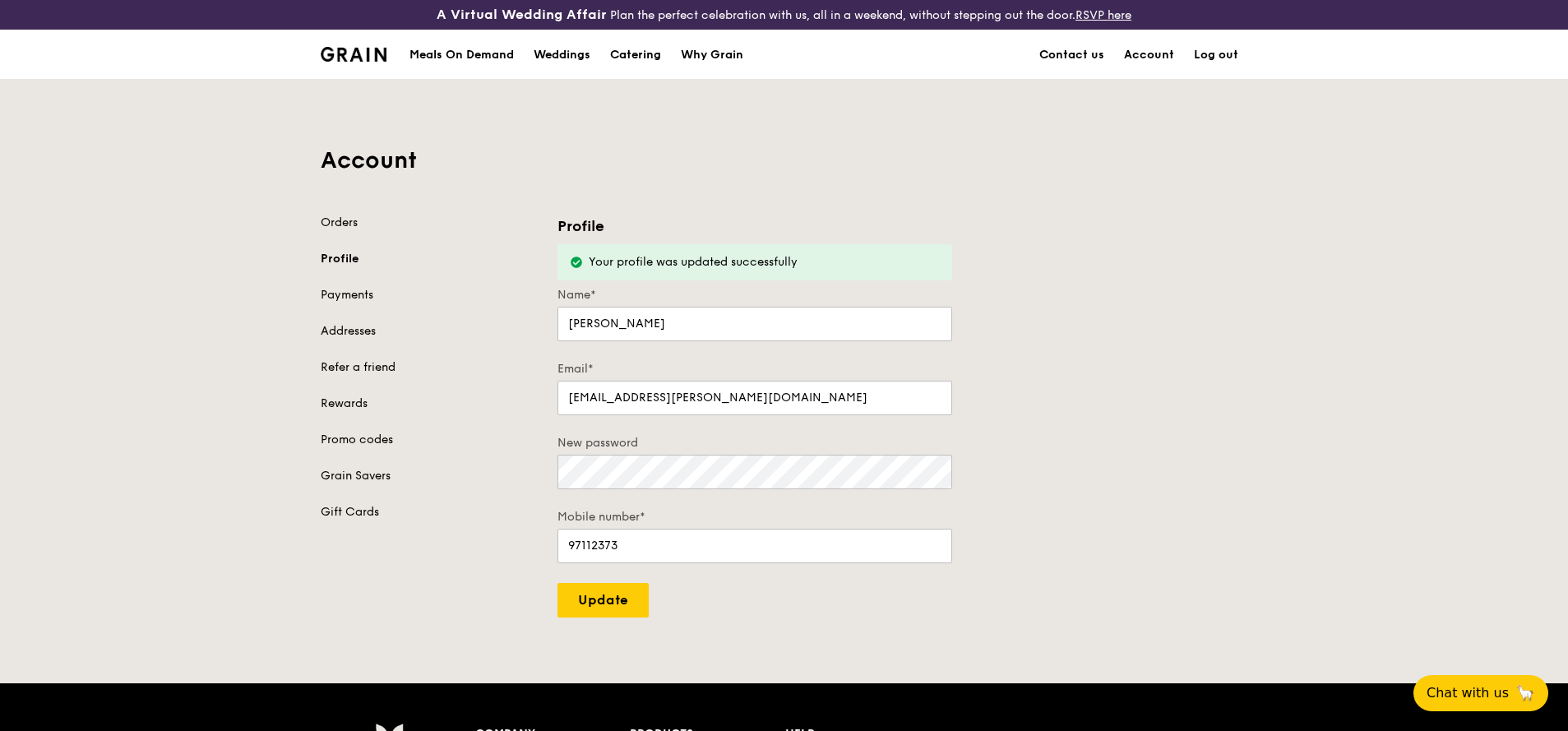
click at [1222, 243] on div "Profile Your profile was updated successfully Name* [PERSON_NAME] Email* [EMAIL…" at bounding box center [902, 415] width 710 height 403
click at [1208, 54] on link "Log out" at bounding box center [1216, 54] width 64 height 49
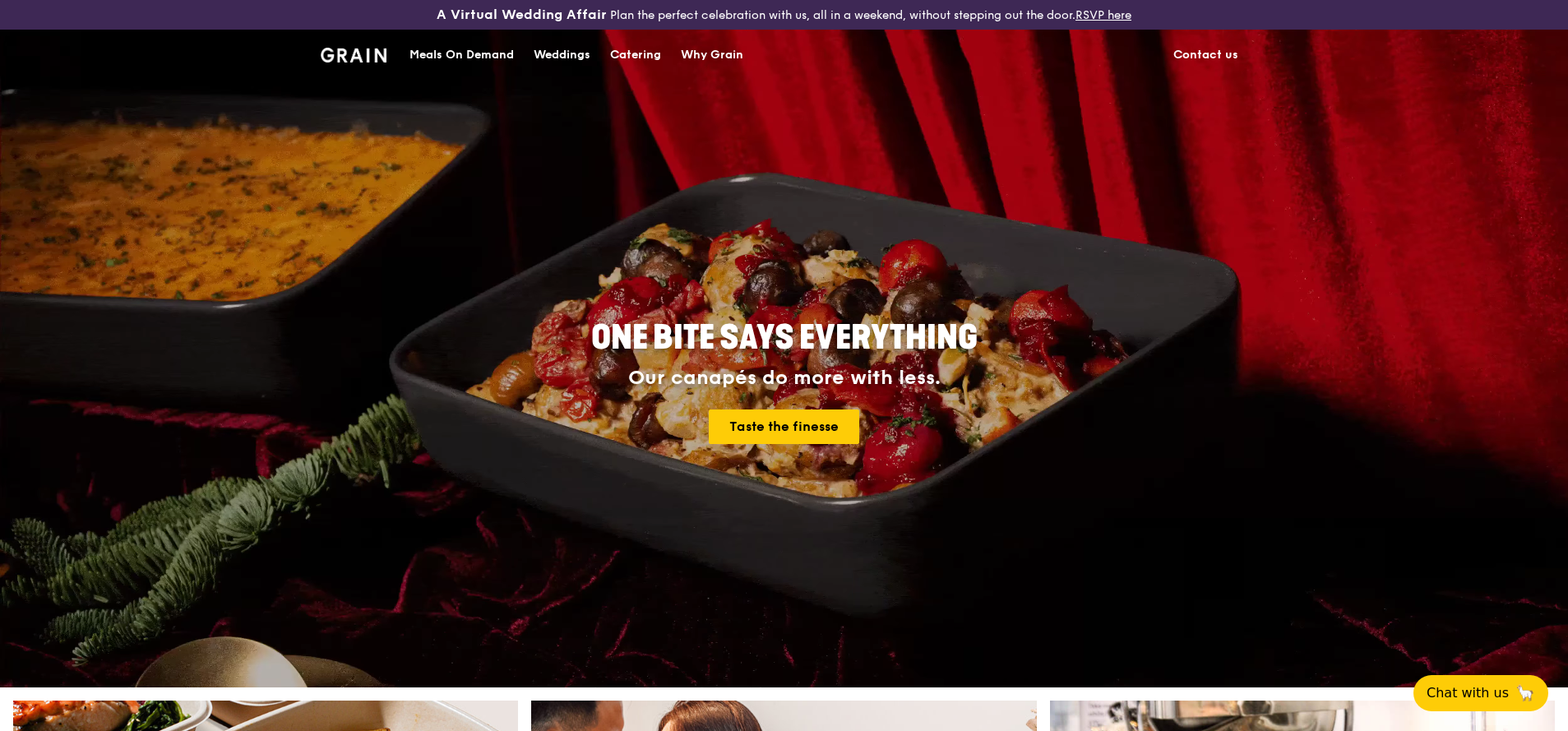
click at [490, 58] on div "Meals On Demand" at bounding box center [462, 54] width 104 height 49
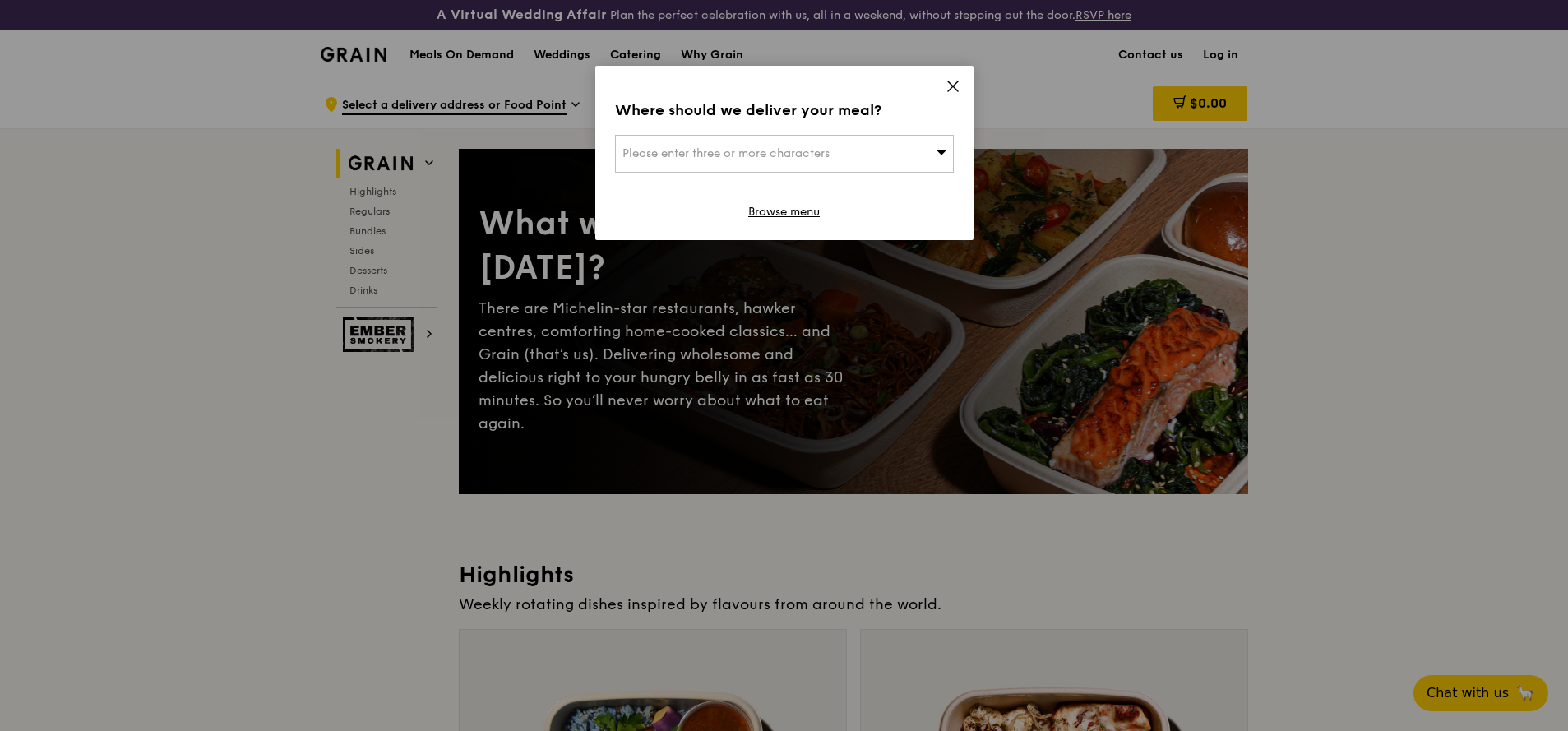
click at [954, 89] on icon at bounding box center [953, 86] width 14 height 14
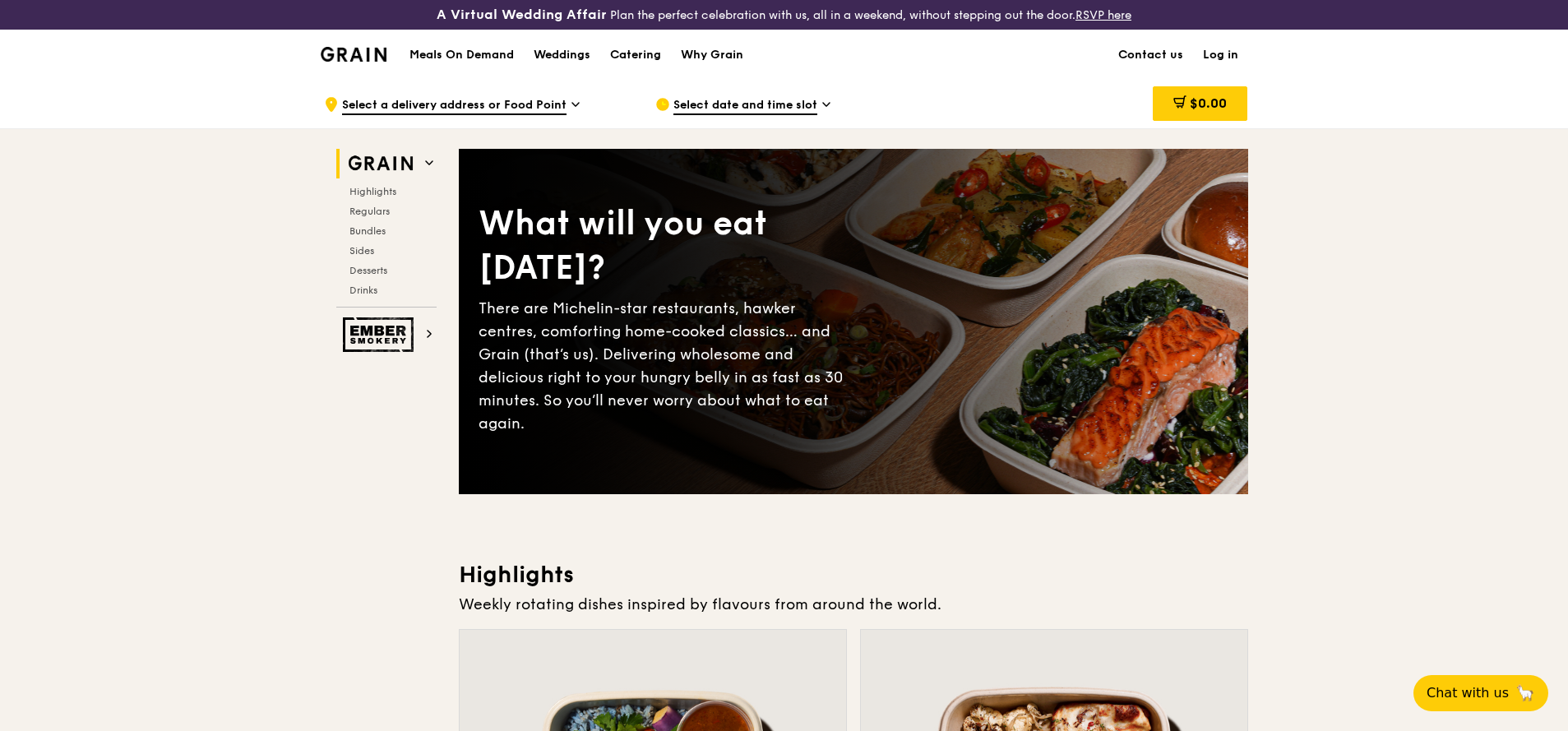
click at [1230, 54] on link "Log in" at bounding box center [1220, 54] width 55 height 49
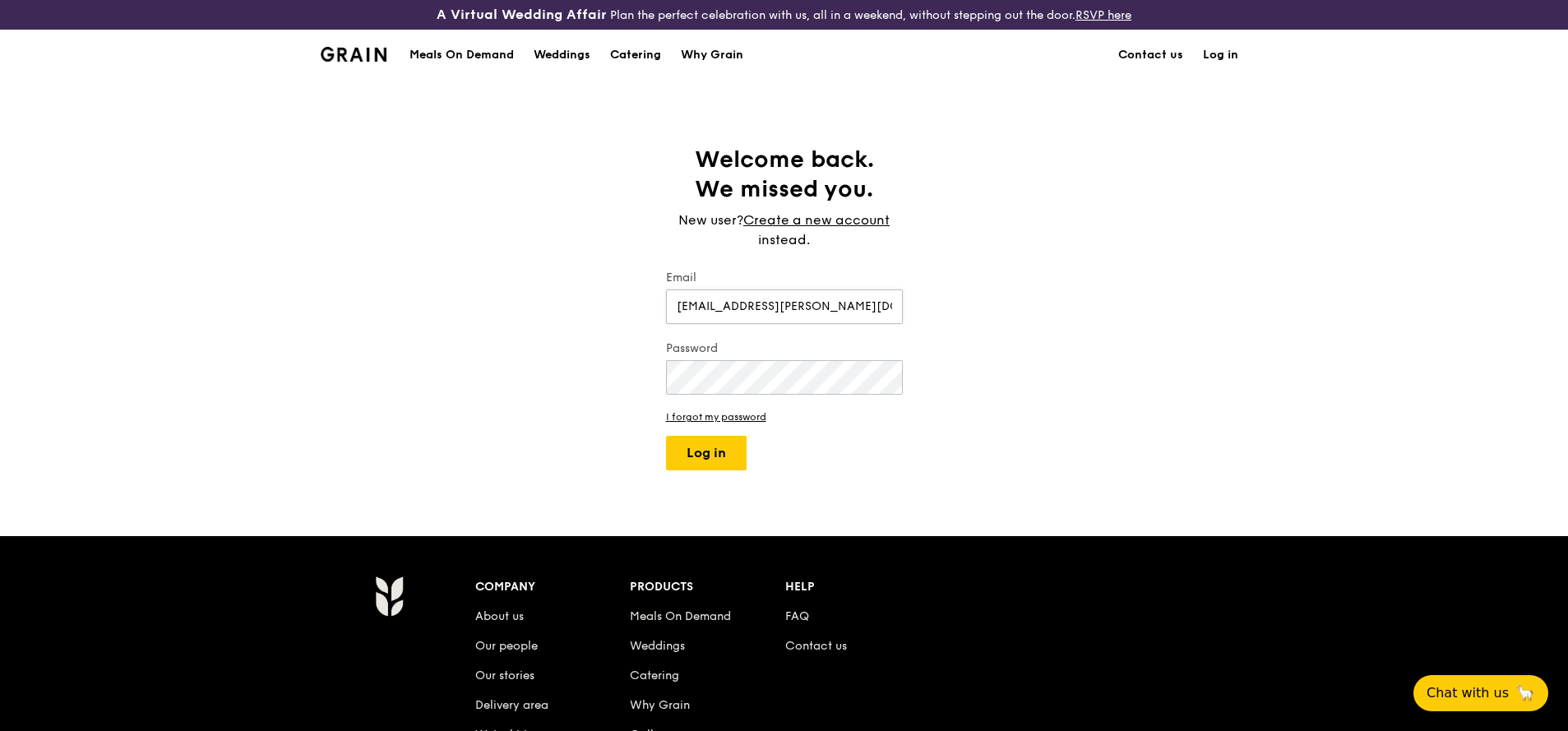
type input "[EMAIL_ADDRESS][PERSON_NAME][DOMAIN_NAME]"
click at [667, 436] on button "Log in" at bounding box center [706, 453] width 80 height 35
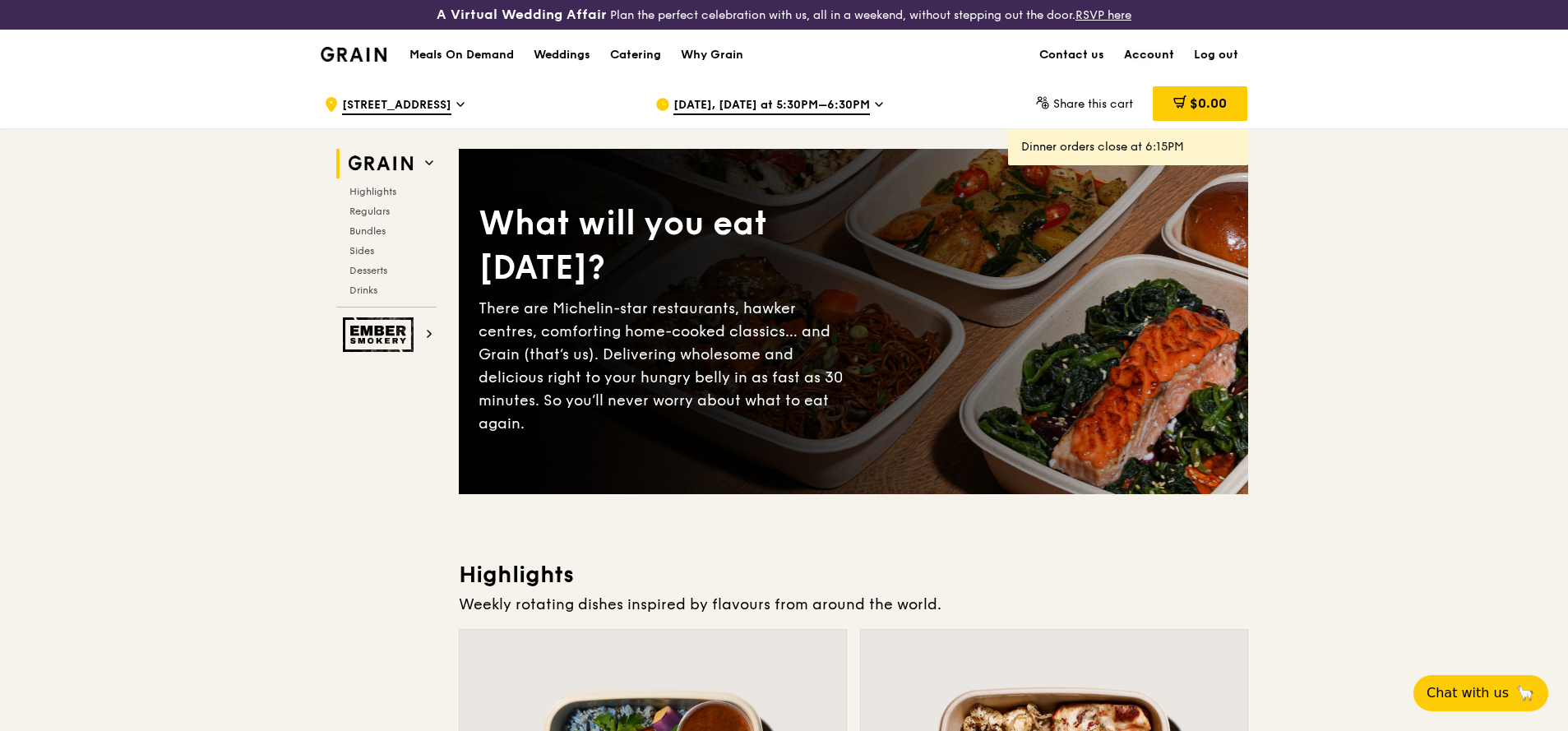
click at [1148, 58] on link "Account" at bounding box center [1149, 54] width 70 height 49
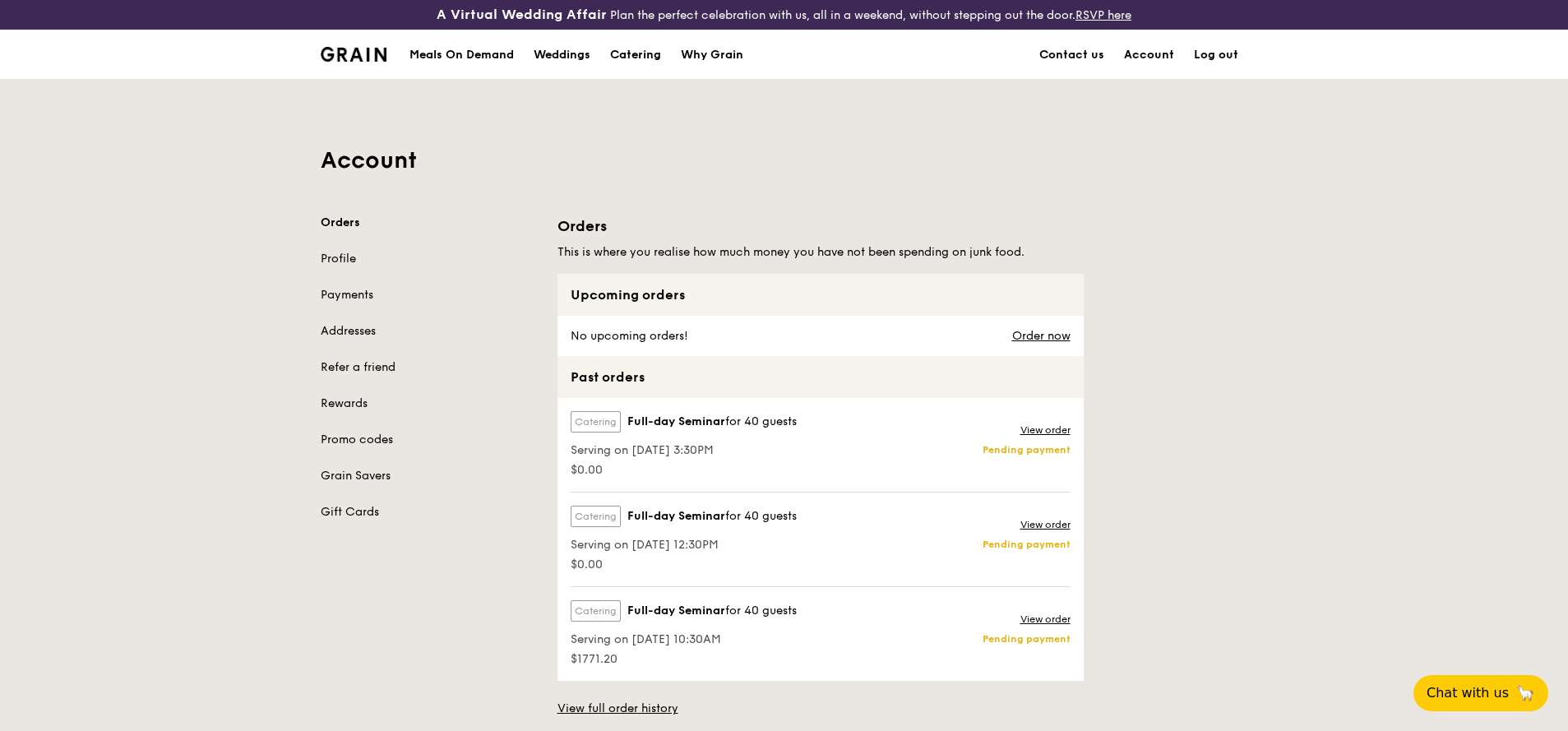
scroll to position [98, 0]
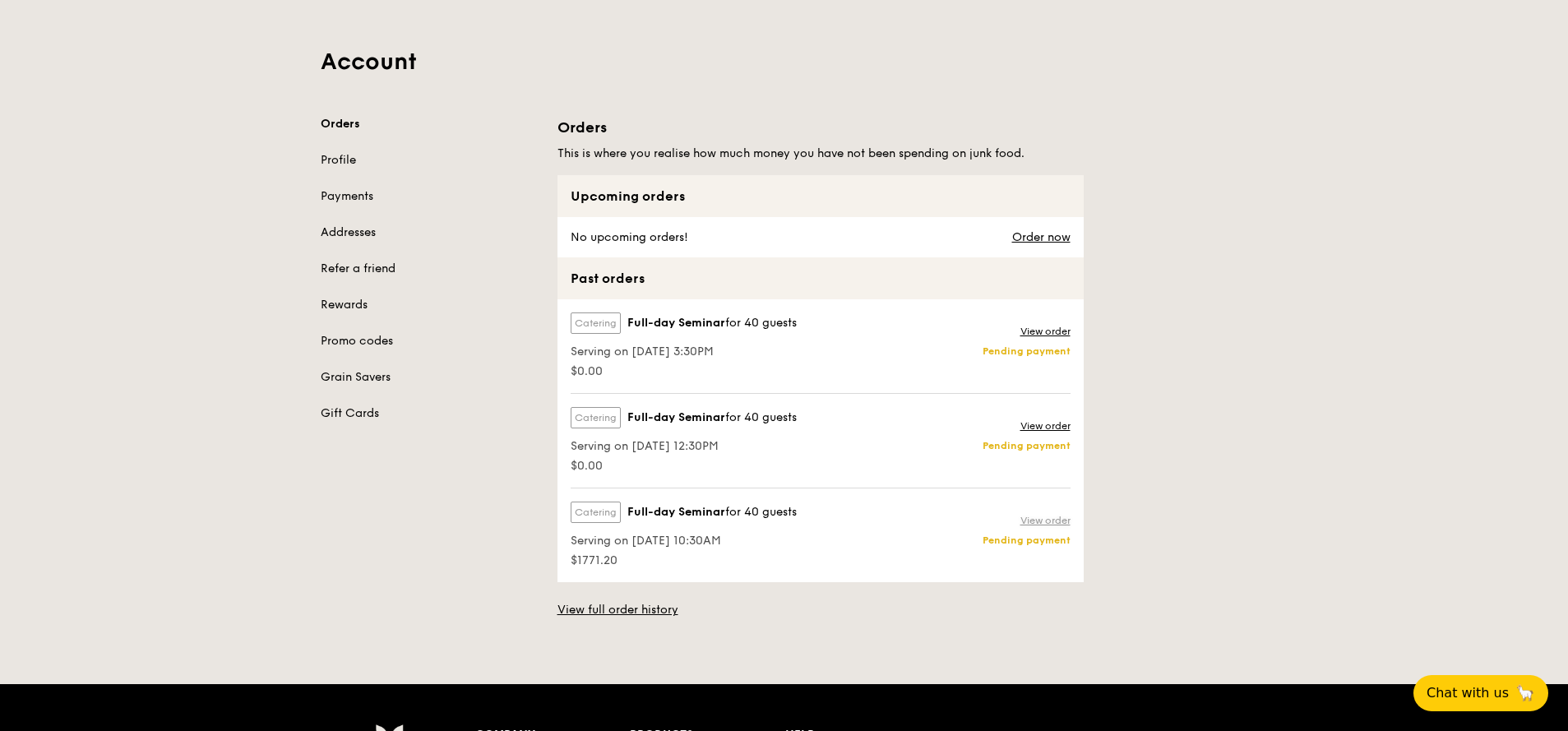
click at [1053, 522] on link "View order" at bounding box center [1045, 520] width 50 height 14
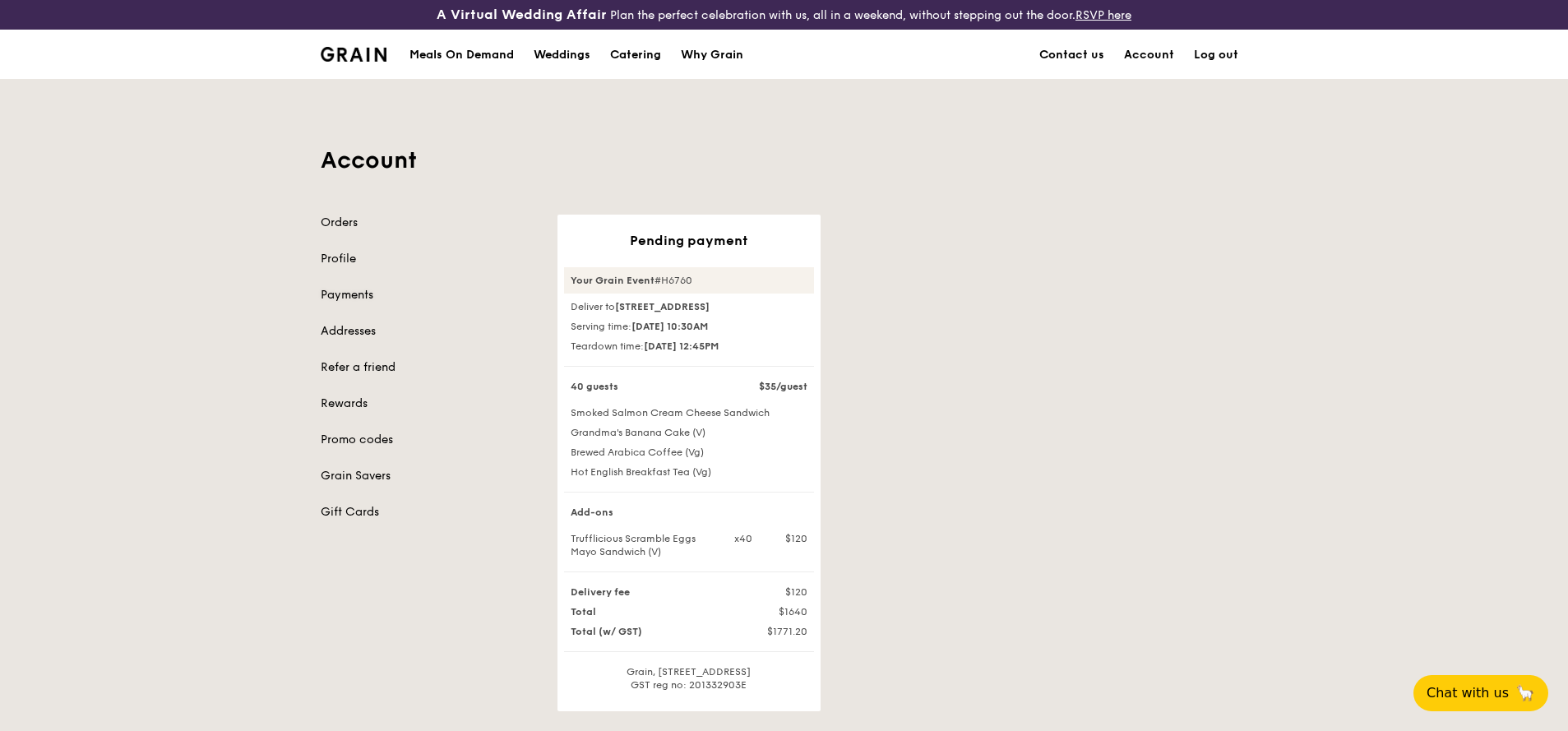
click at [354, 295] on link "Payments" at bounding box center [429, 295] width 217 height 16
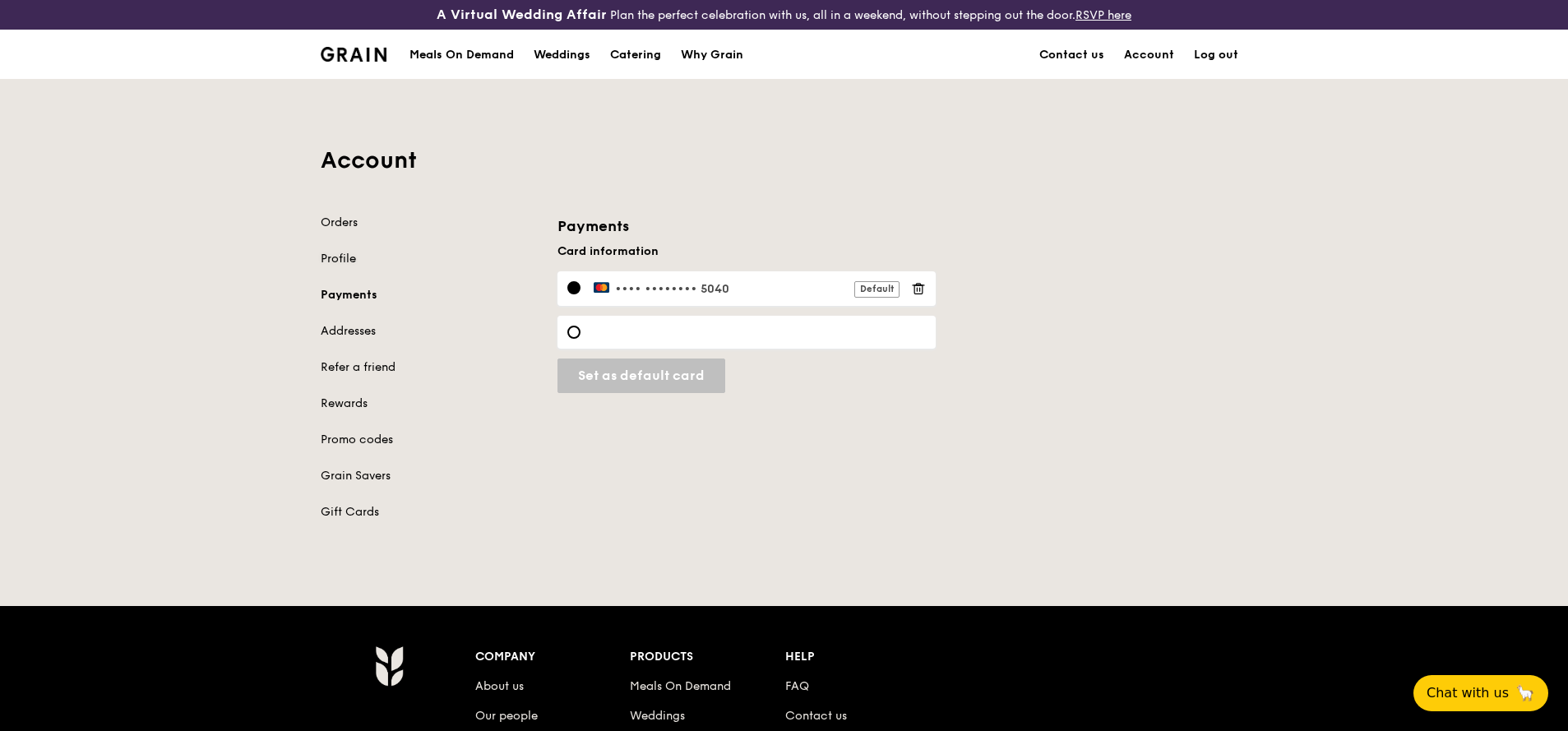
click at [339, 263] on link "Profile" at bounding box center [429, 259] width 217 height 16
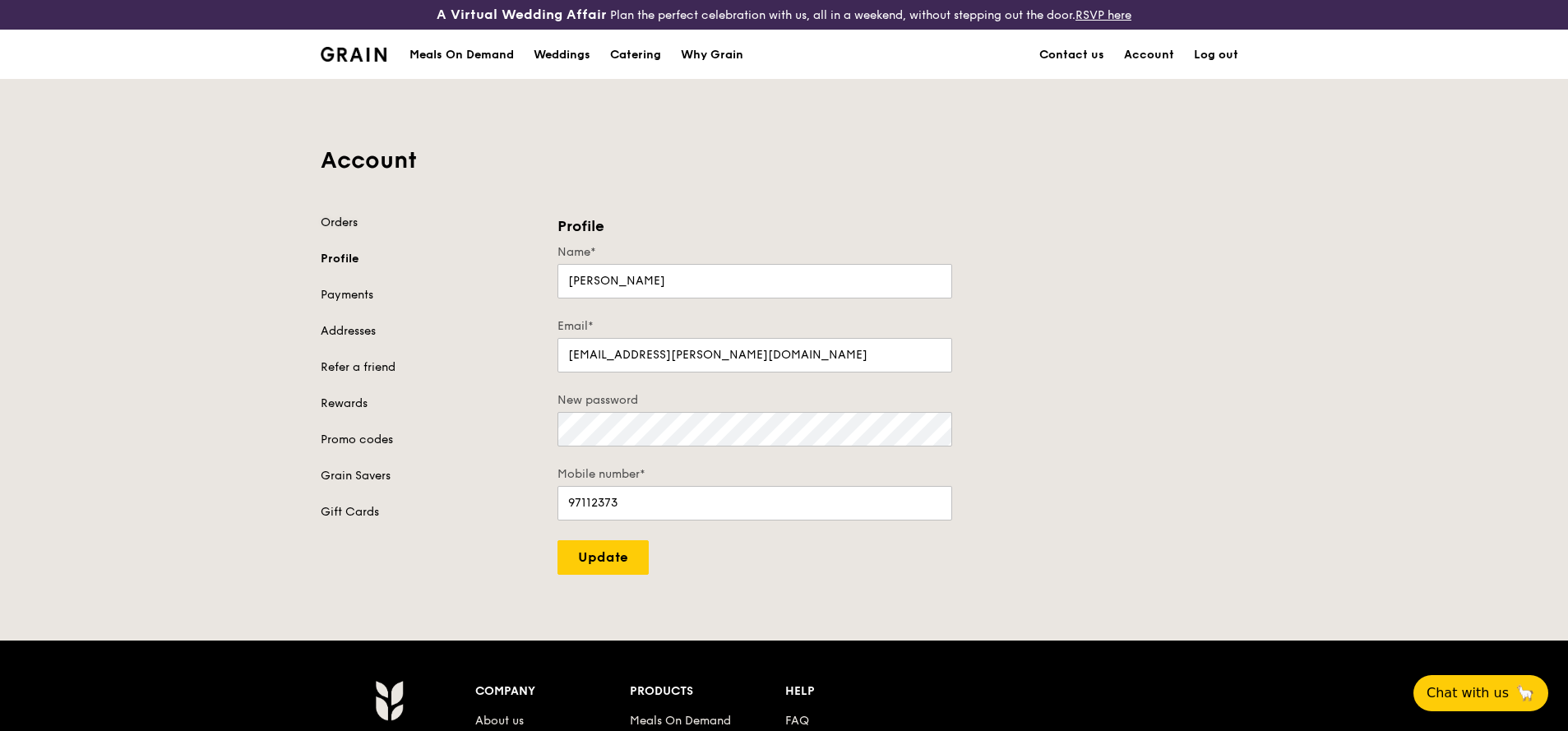
click at [332, 223] on link "Orders" at bounding box center [429, 222] width 217 height 16
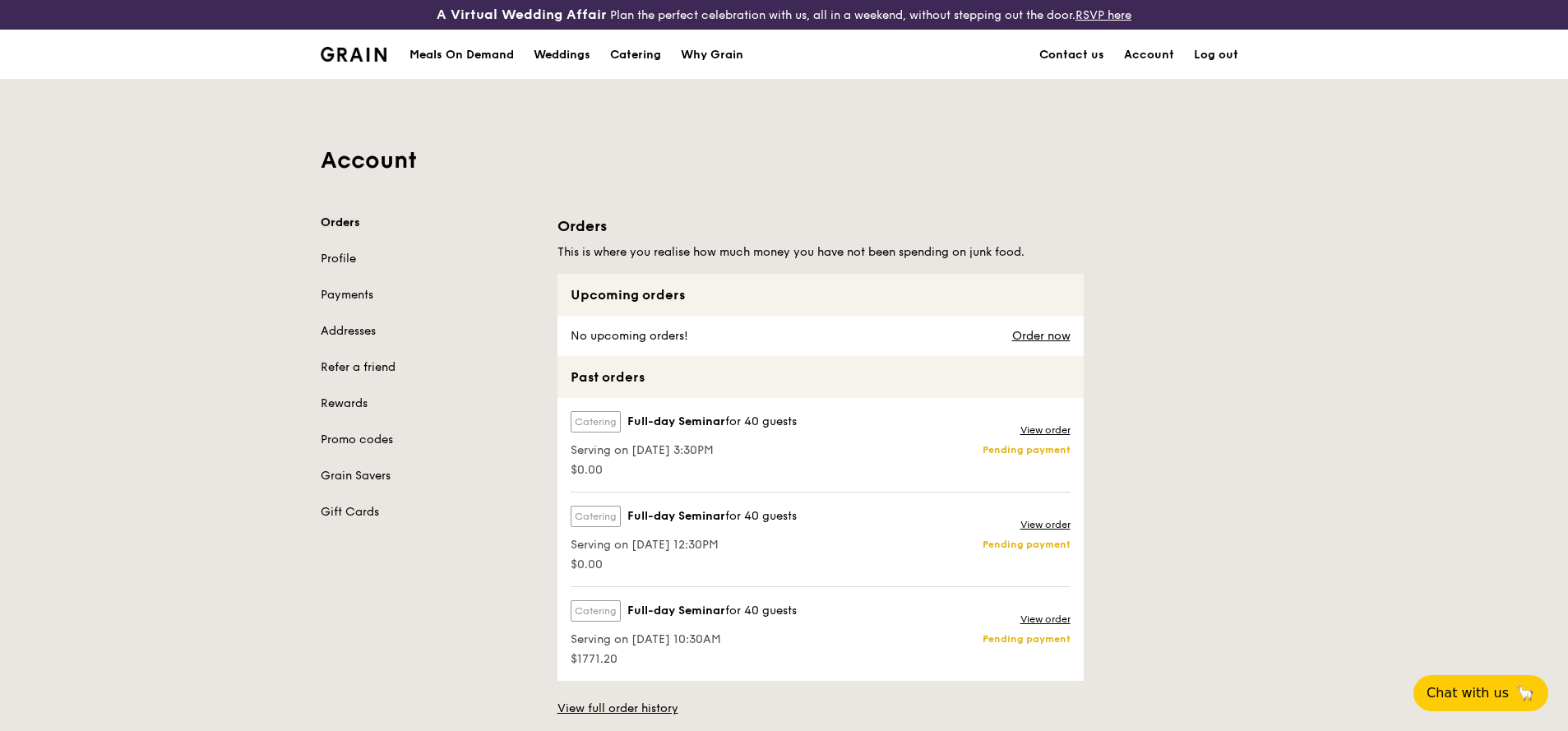
scroll to position [98, 0]
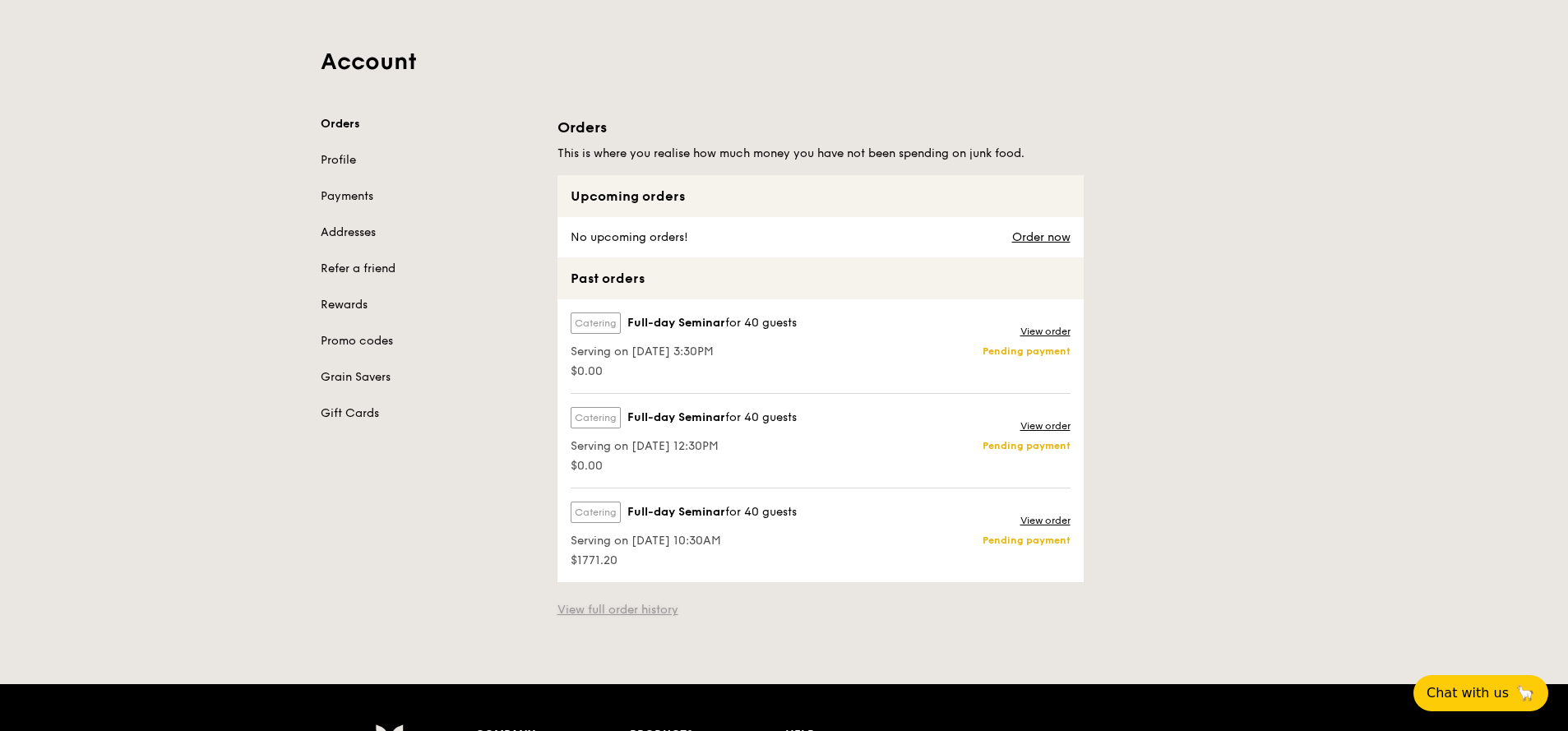
click at [631, 609] on link "View full order history" at bounding box center [617, 609] width 121 height 16
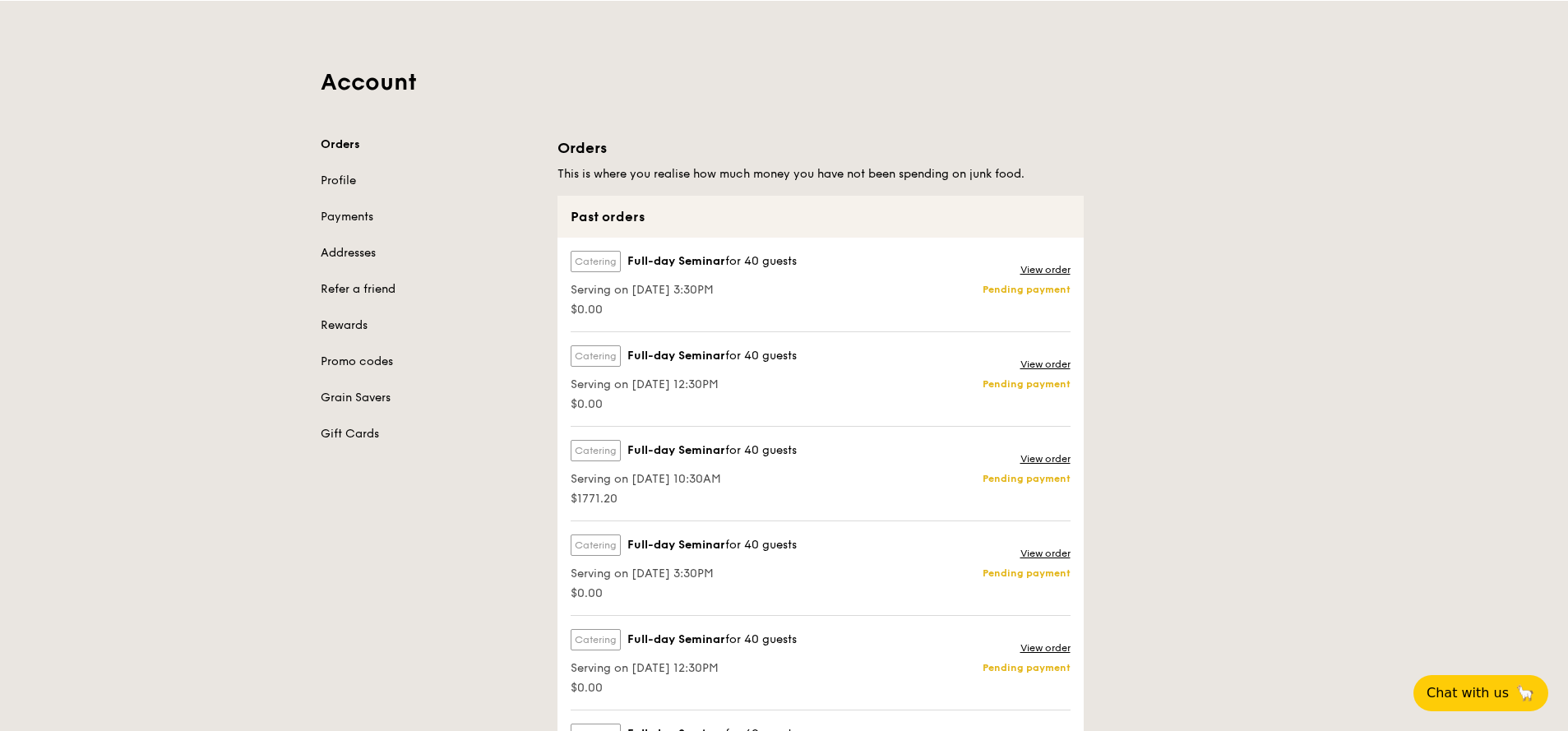
scroll to position [197, 0]
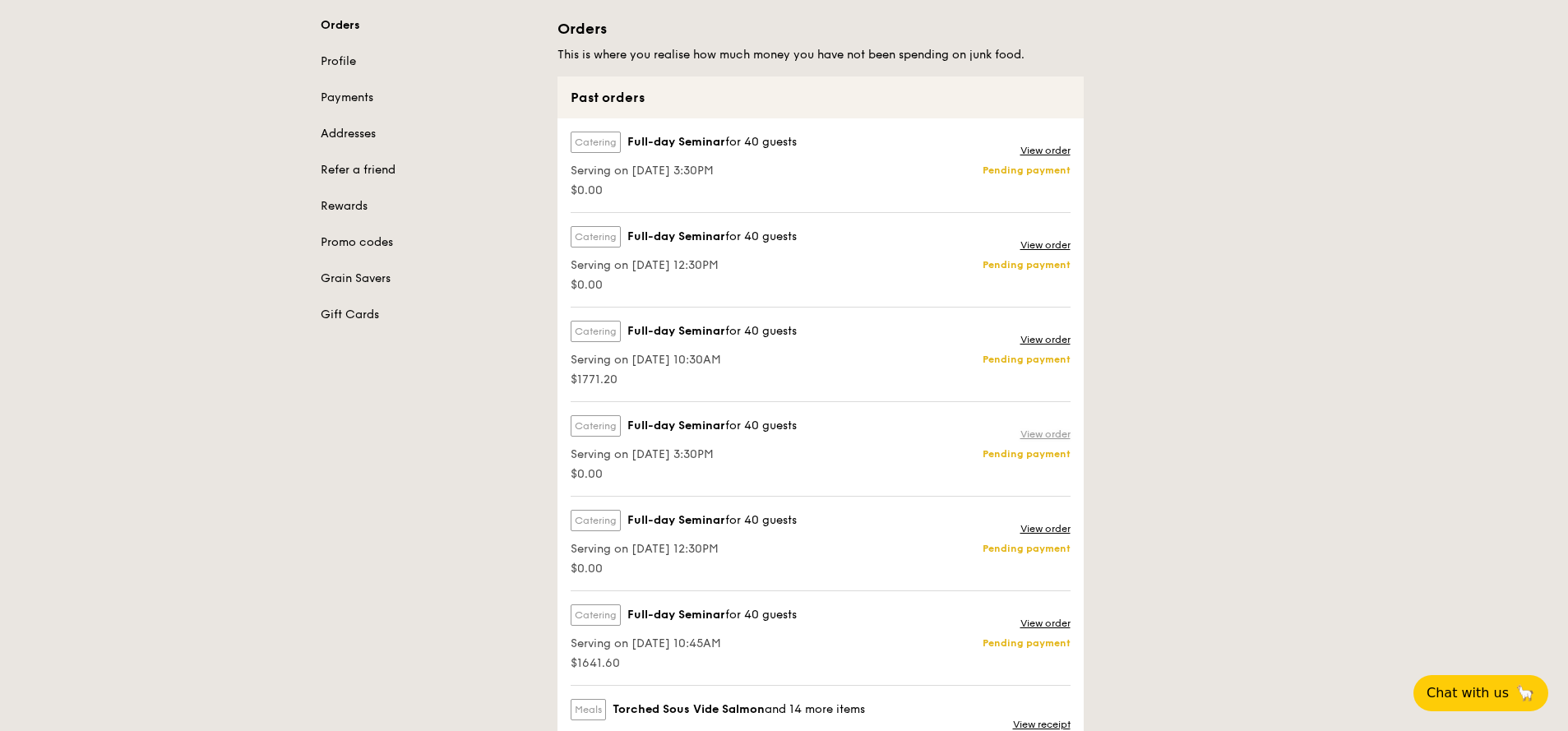
click at [1040, 434] on link "View order" at bounding box center [1045, 435] width 50 height 14
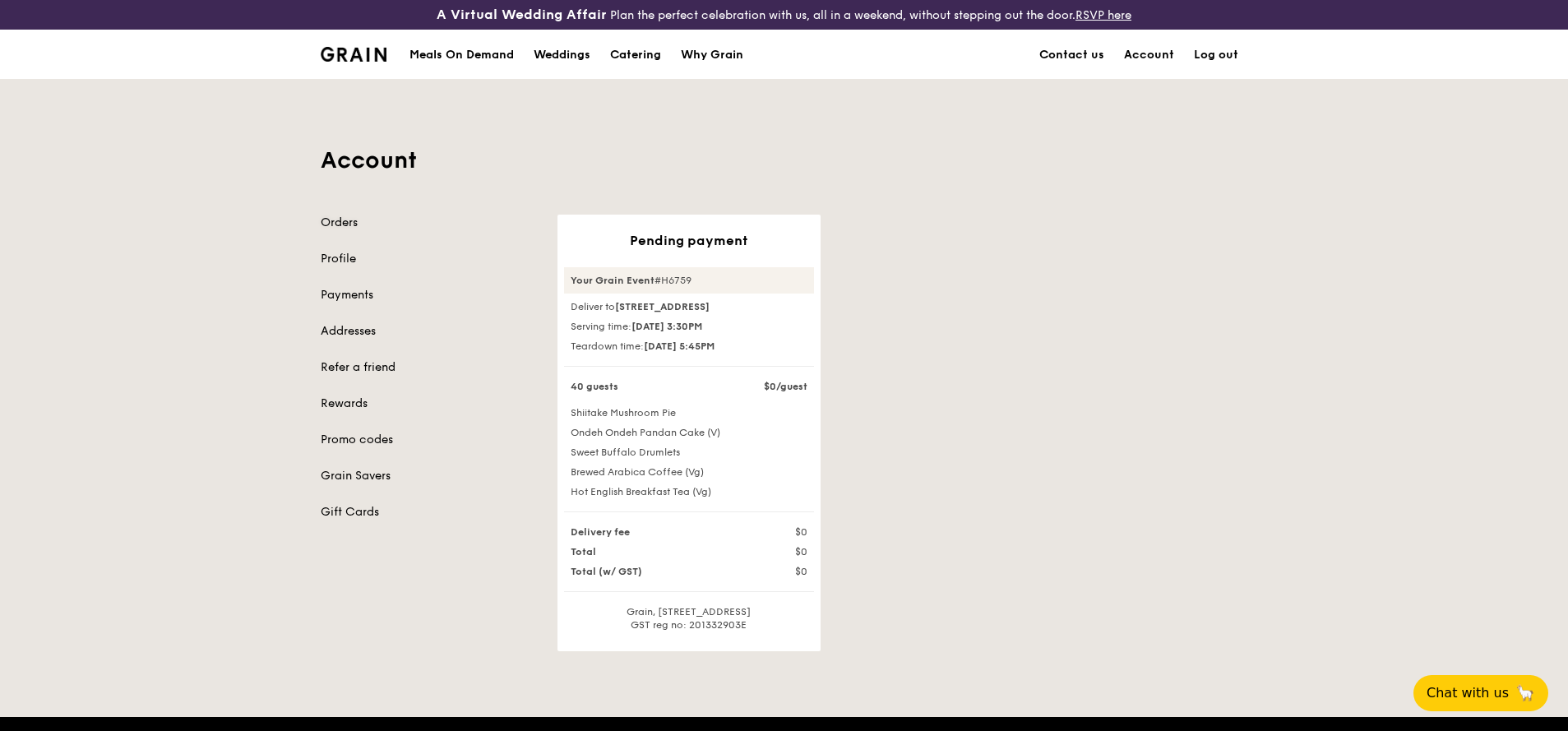
click at [351, 228] on link "Orders" at bounding box center [429, 222] width 217 height 16
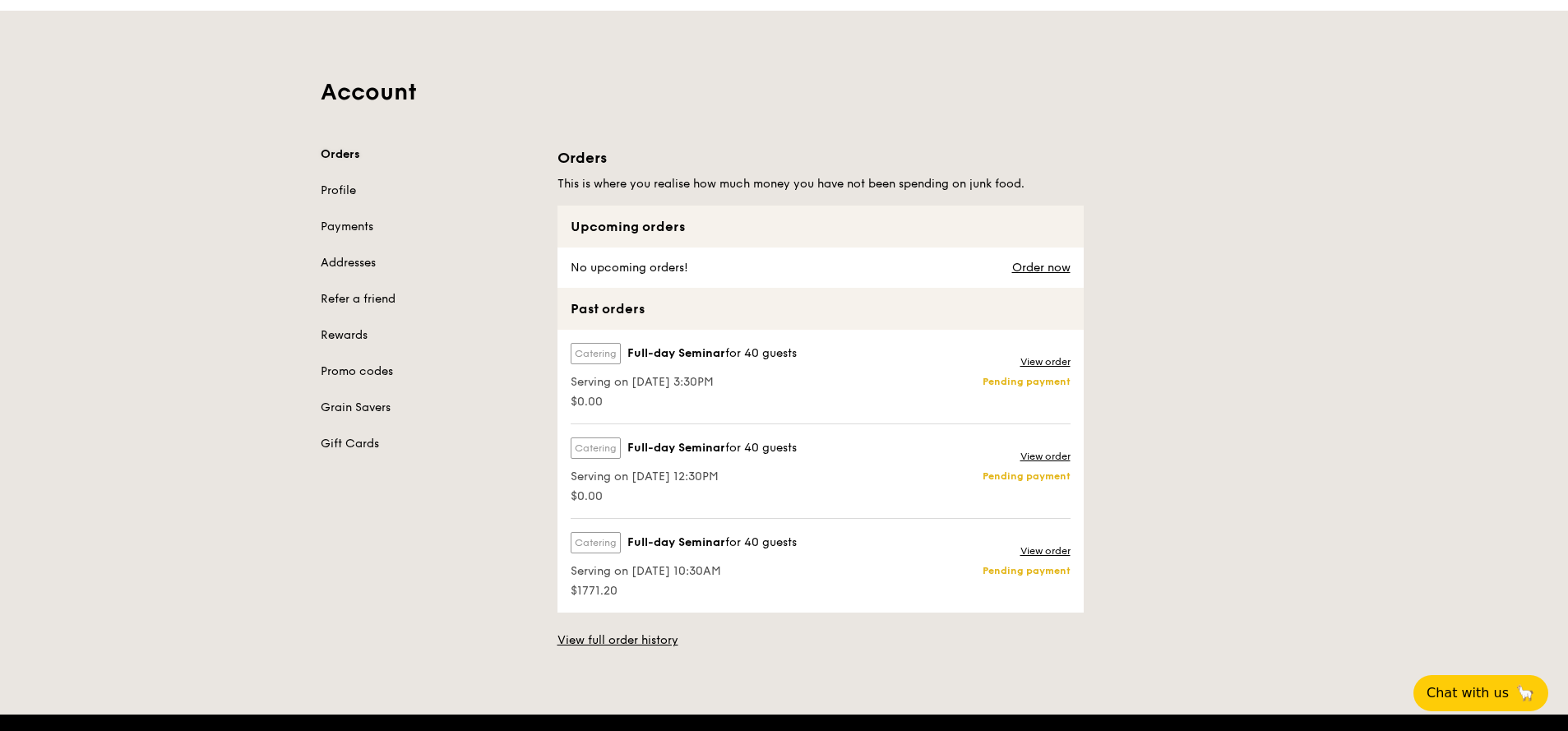
scroll to position [98, 0]
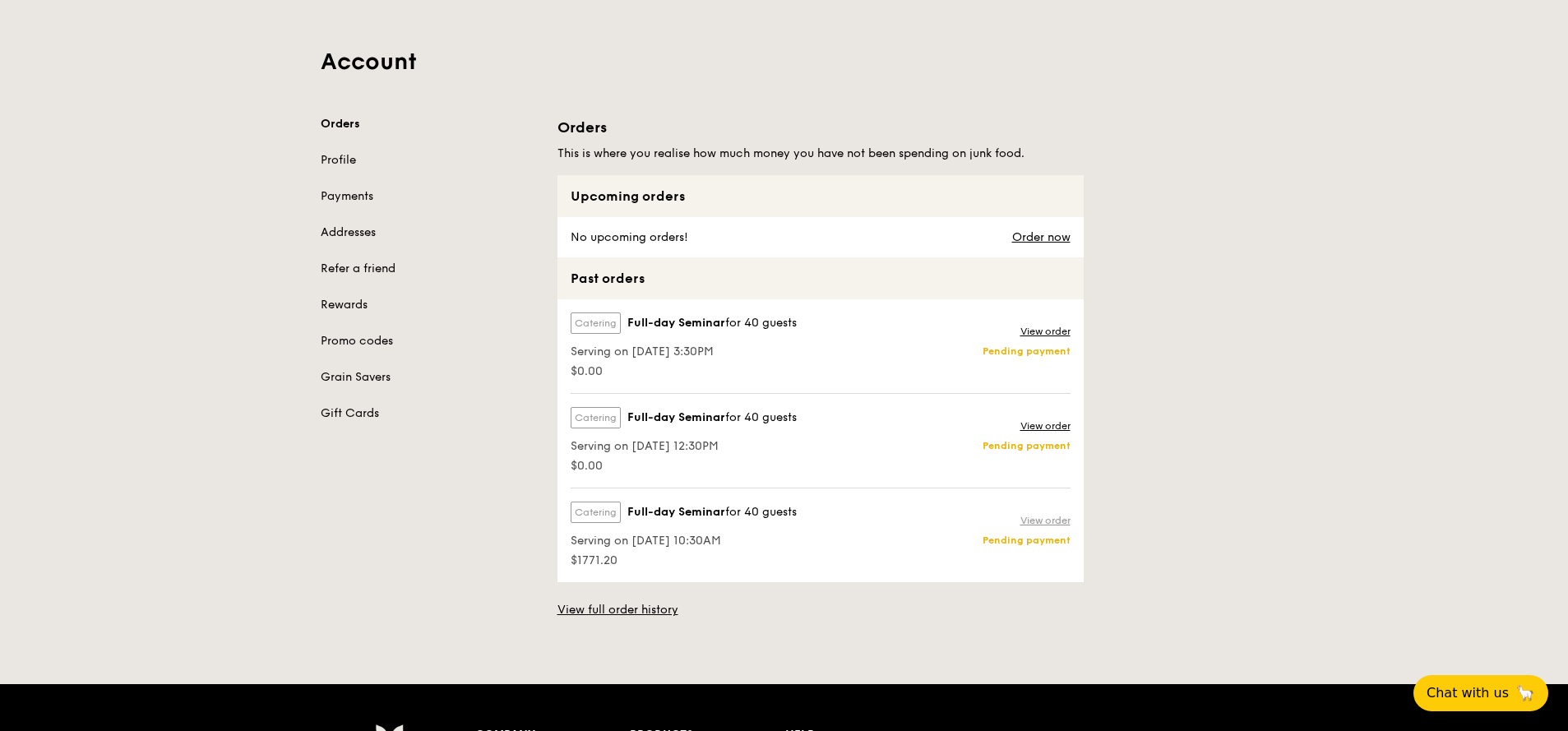
click at [1037, 521] on link "View order" at bounding box center [1045, 520] width 50 height 14
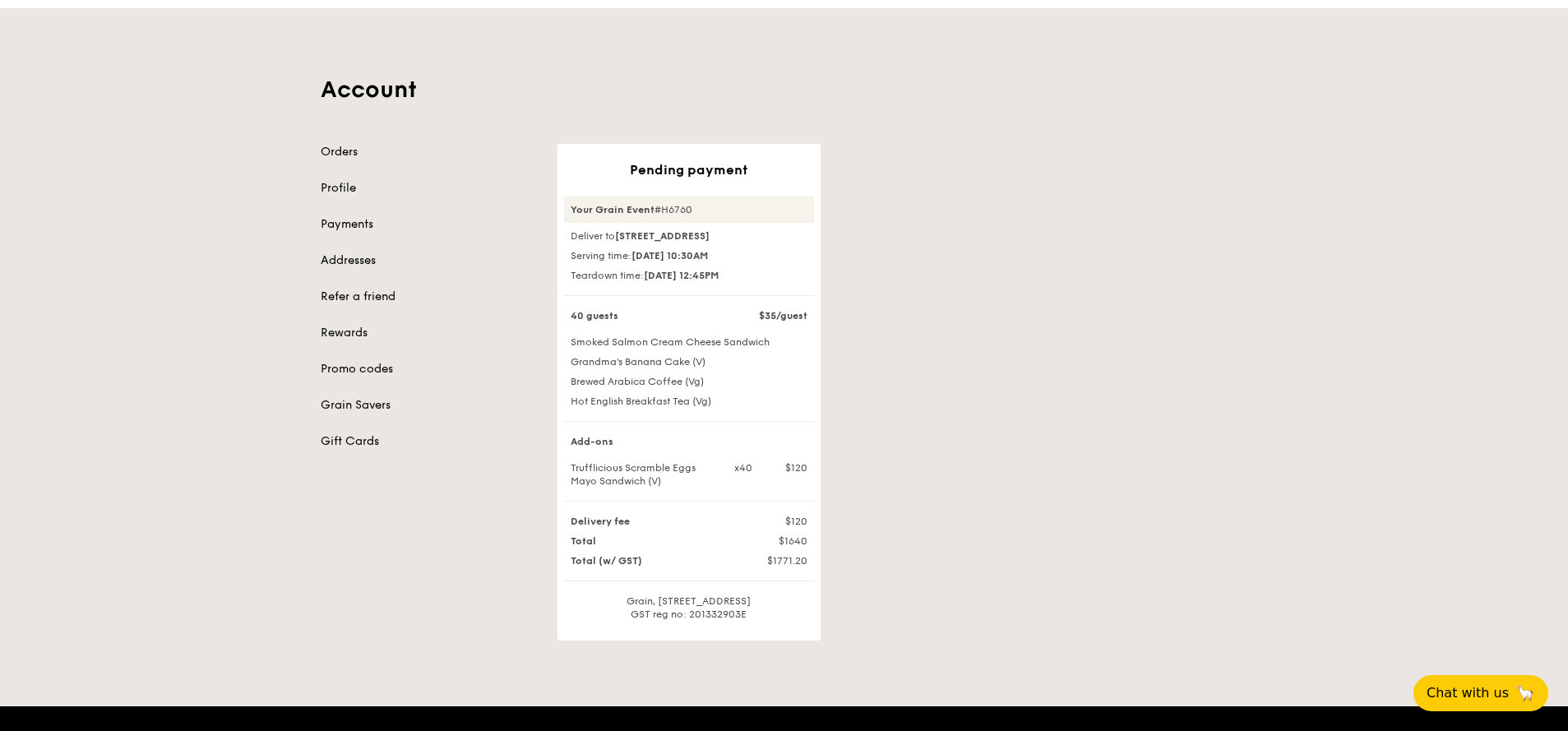
scroll to position [98, 0]
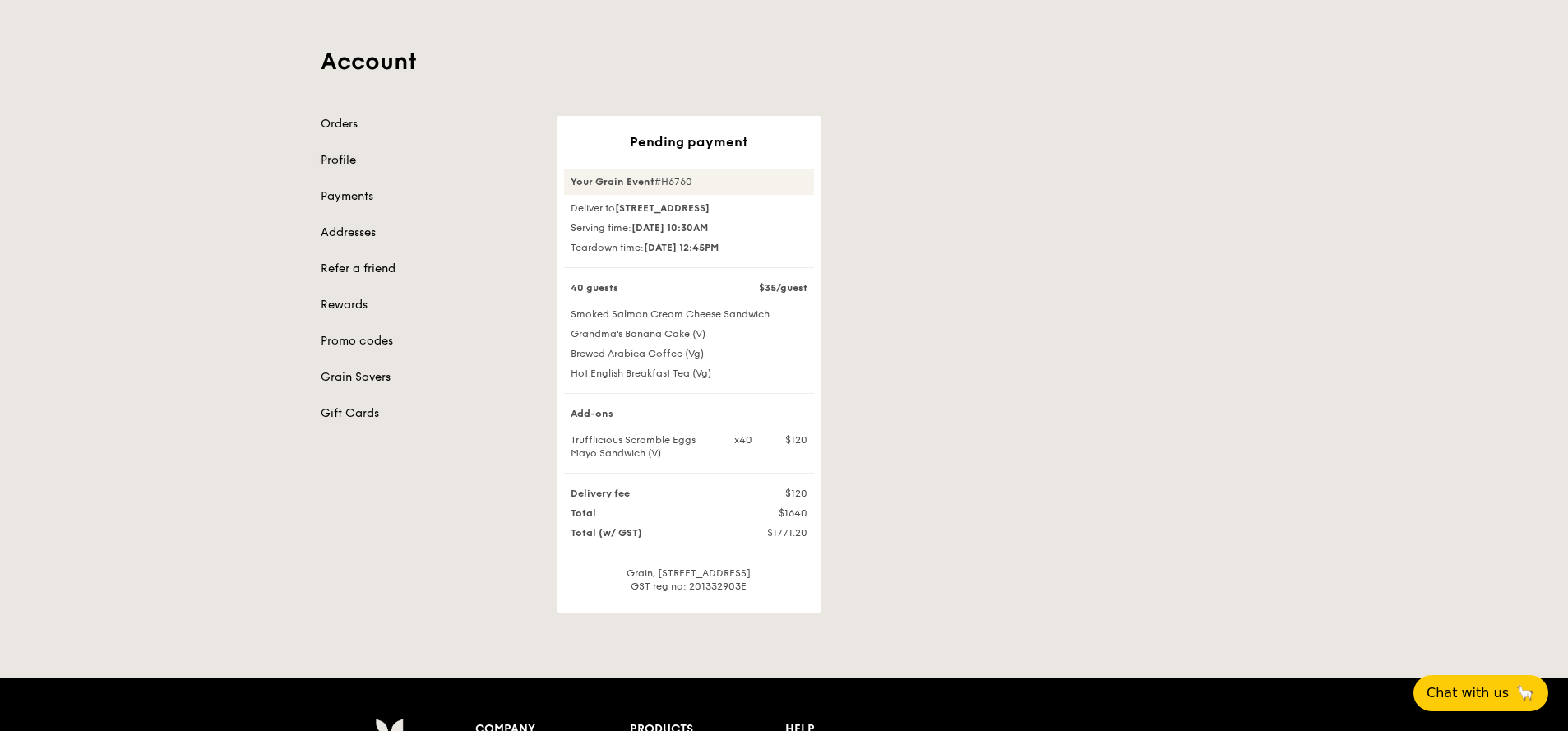
click at [334, 167] on link "Profile" at bounding box center [429, 159] width 217 height 16
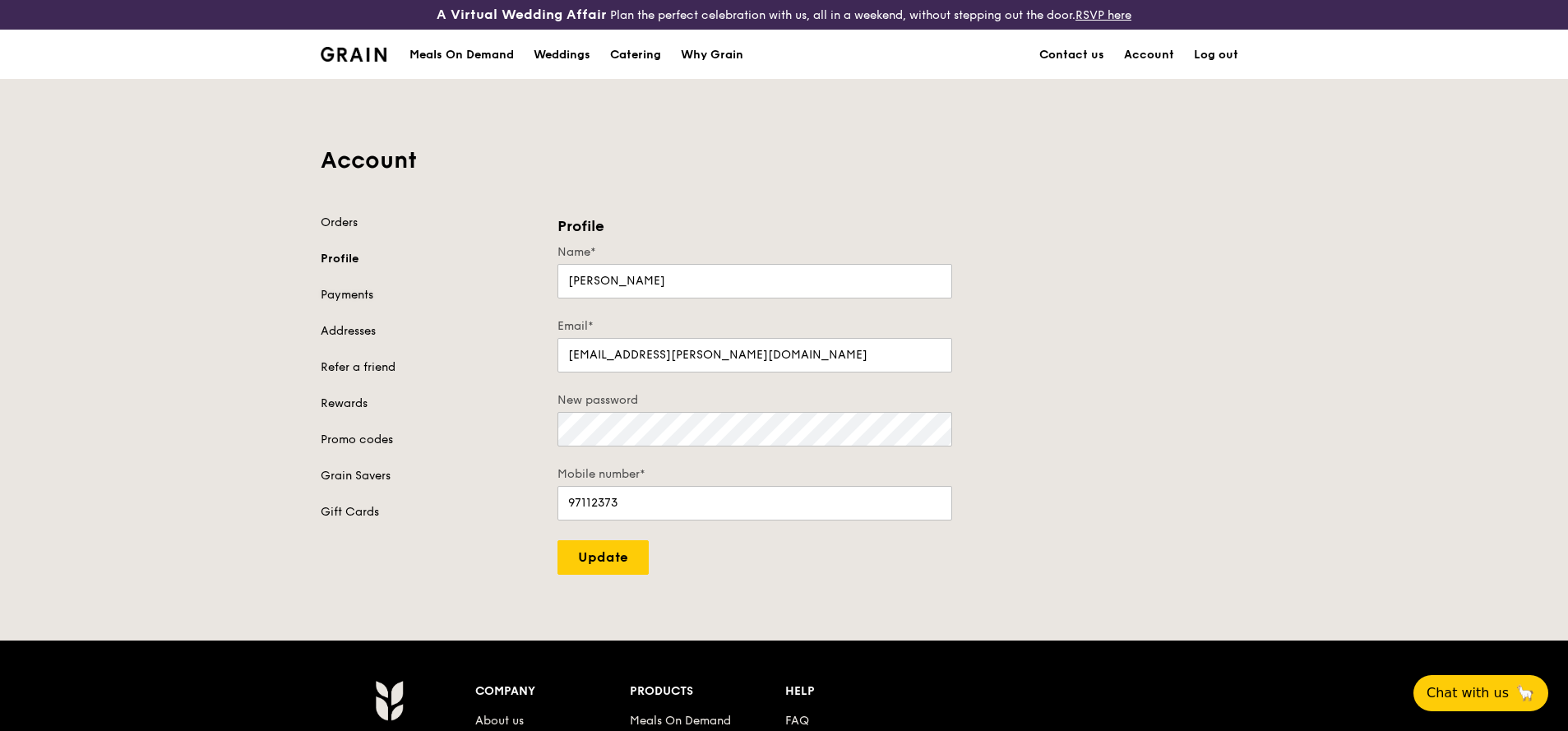
click at [356, 301] on link "Payments" at bounding box center [429, 295] width 217 height 16
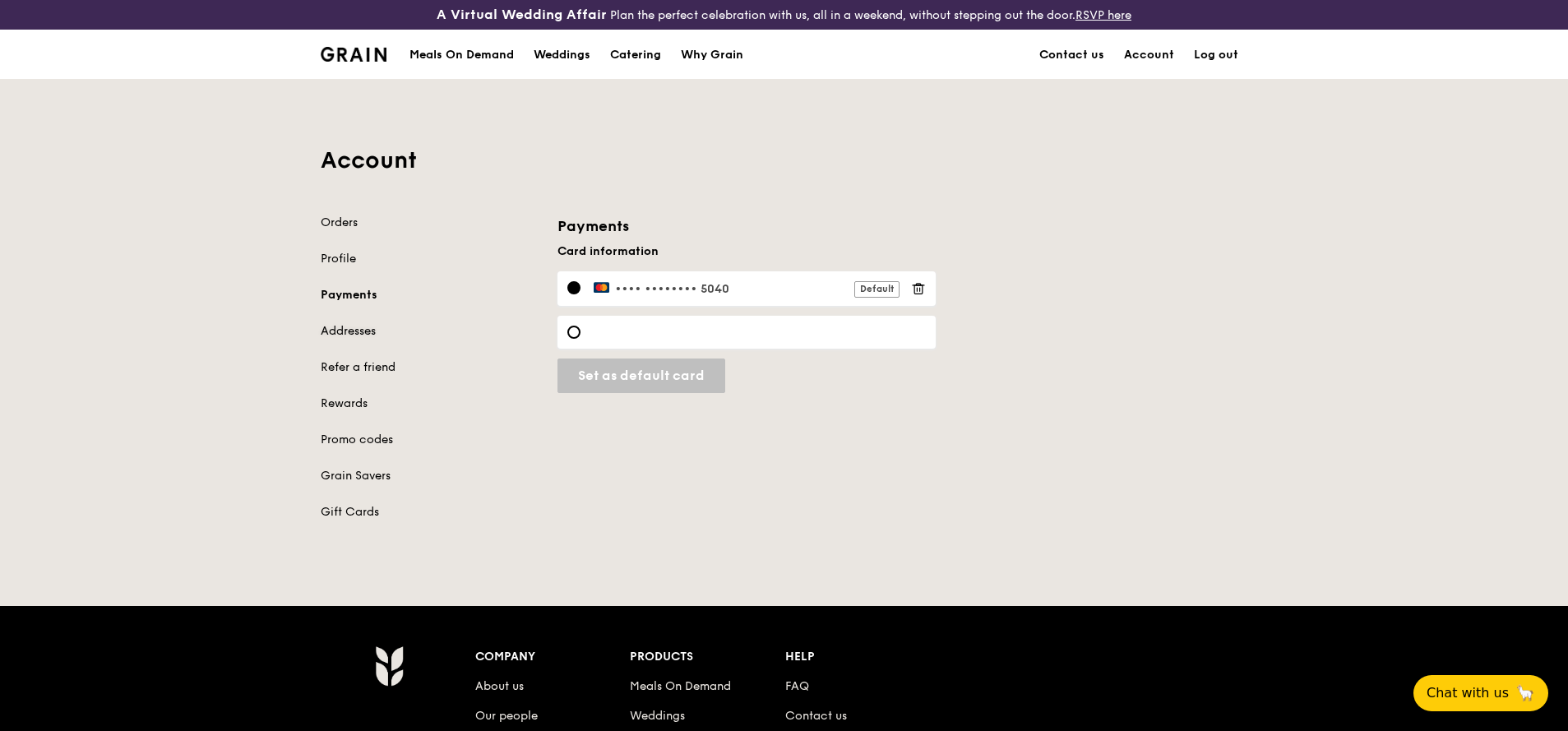
click at [359, 334] on link "Addresses" at bounding box center [429, 331] width 217 height 16
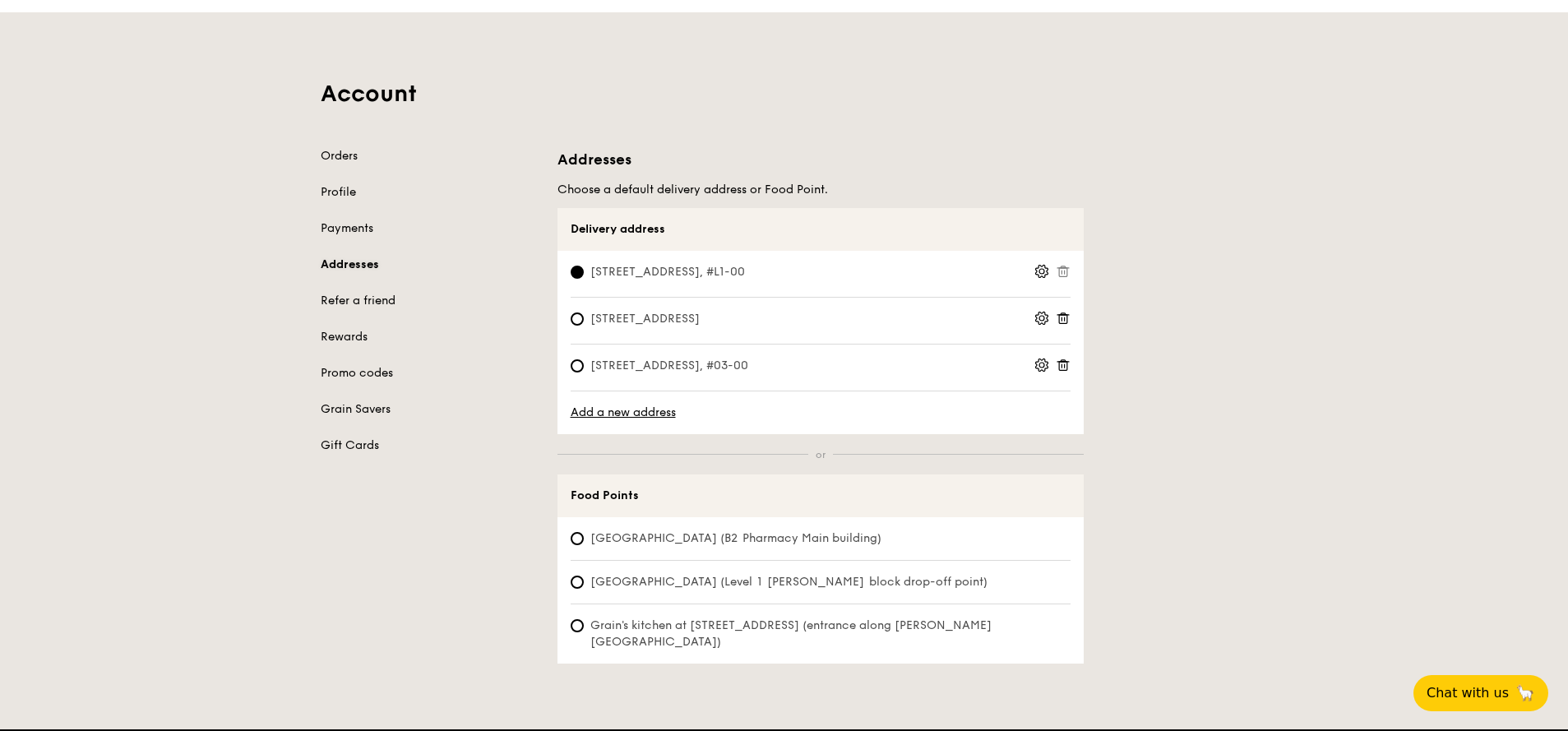
scroll to position [98, 0]
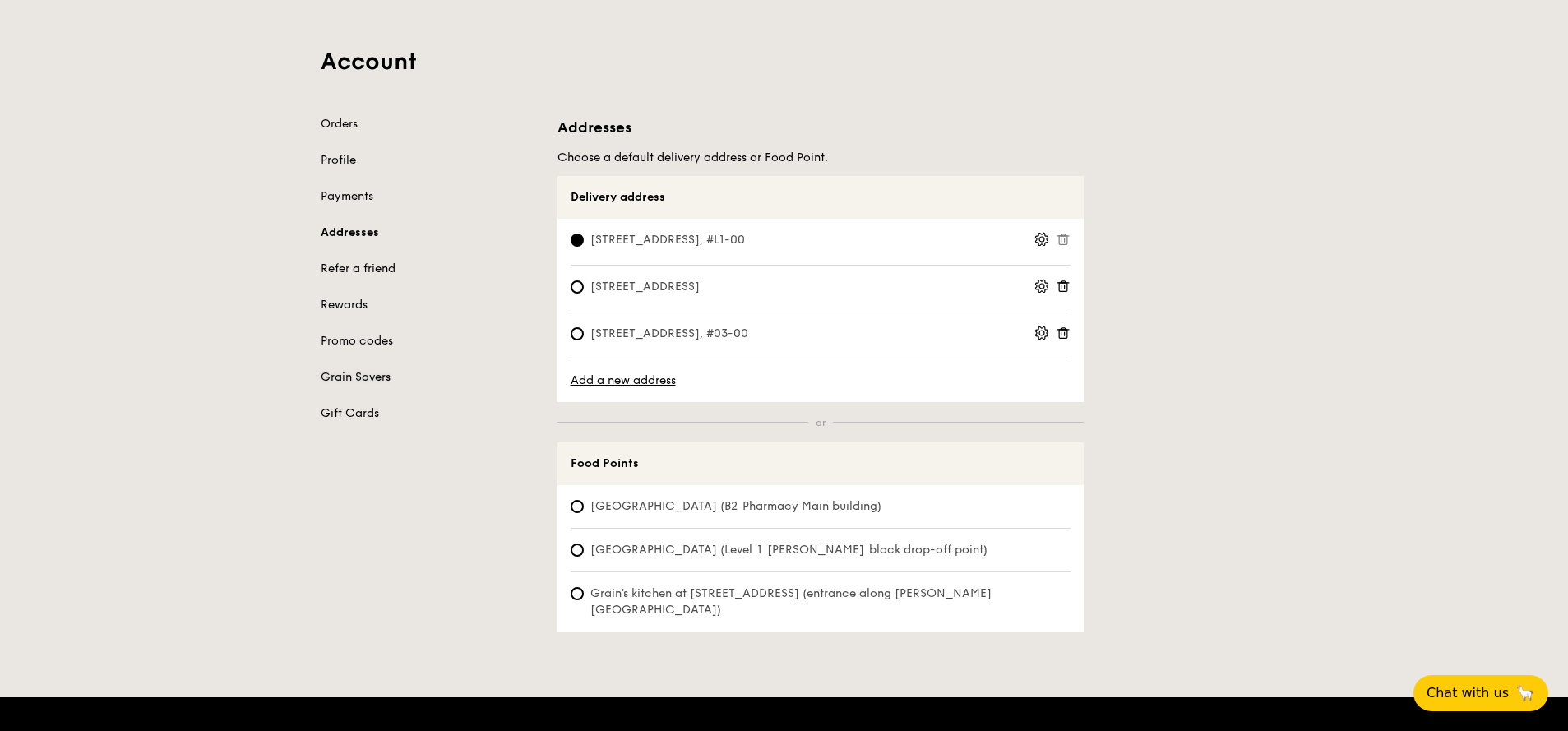
click at [409, 379] on link "Grain Savers" at bounding box center [429, 377] width 217 height 16
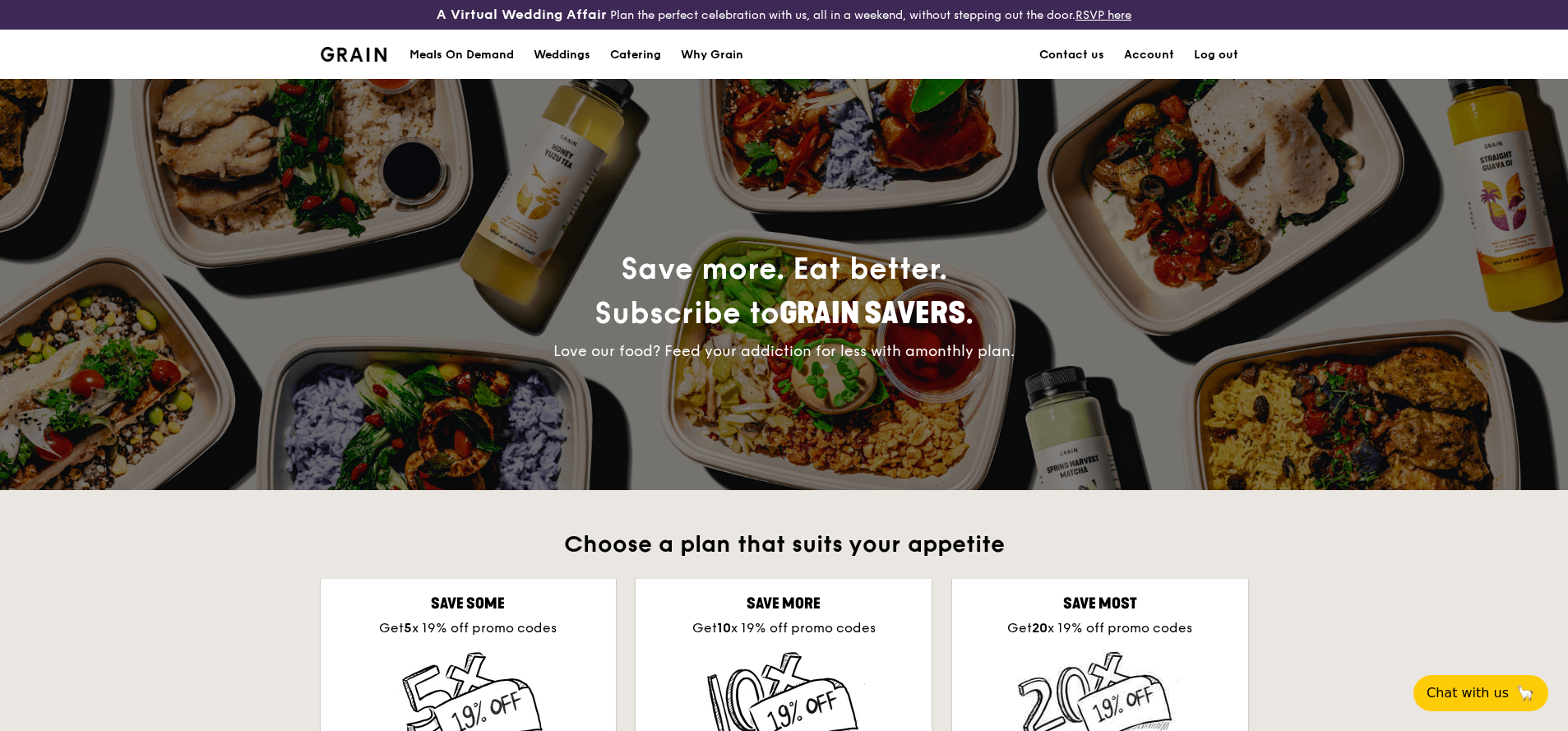
click at [1214, 51] on link "Log out" at bounding box center [1216, 54] width 64 height 49
